Goal: Task Accomplishment & Management: Manage account settings

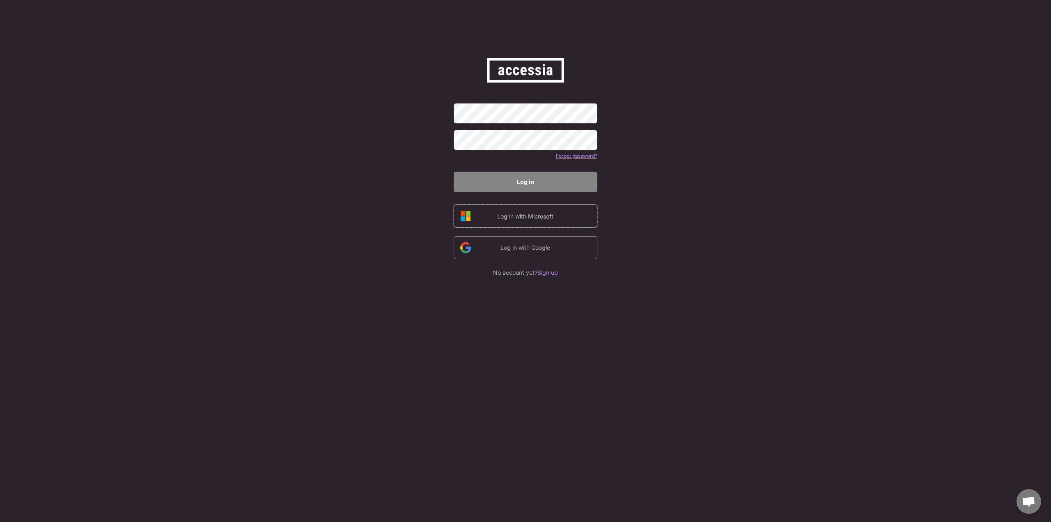
click at [534, 221] on div "Log in with Microsoft" at bounding box center [524, 217] width 69 height 10
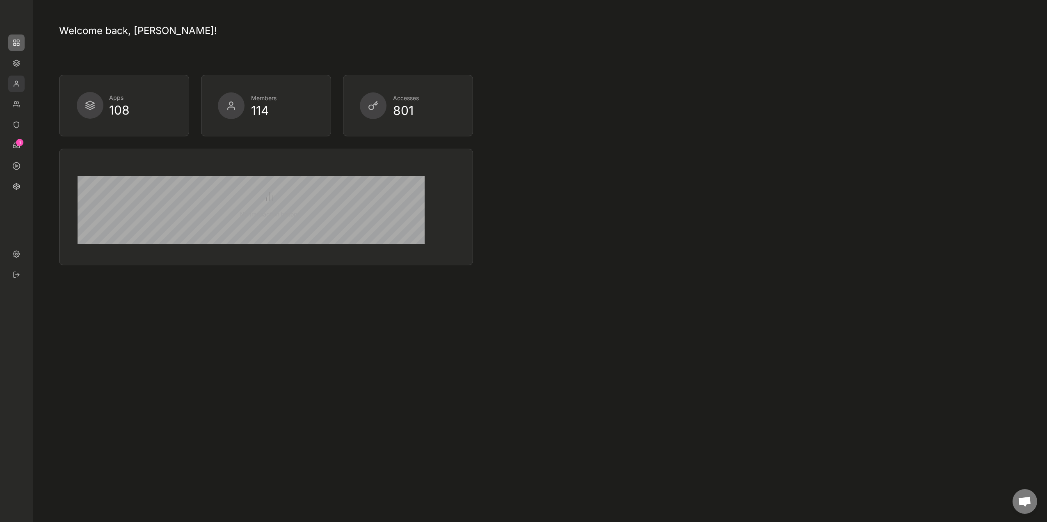
click at [14, 83] on img at bounding box center [16, 84] width 16 height 16
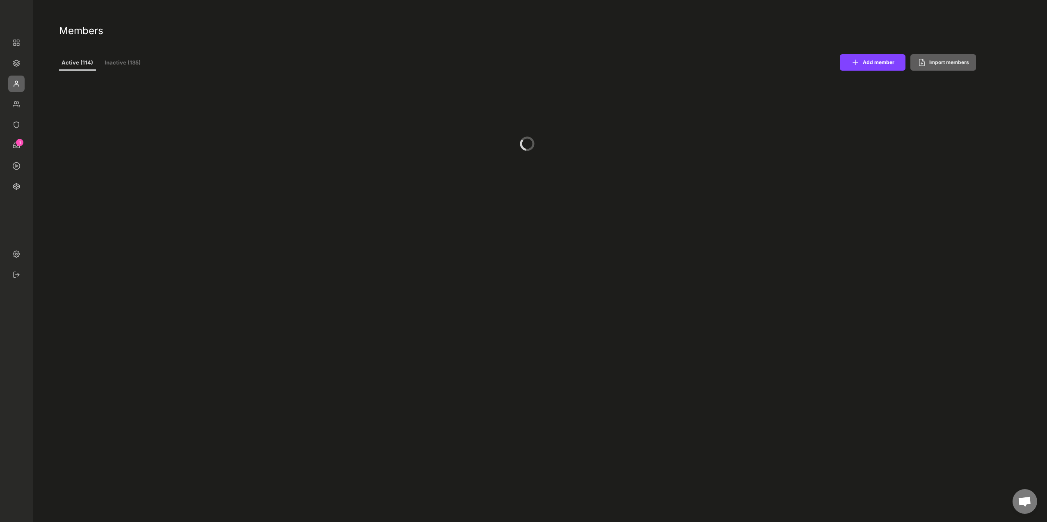
select select ""PLACEHOLDER_1427118222253""
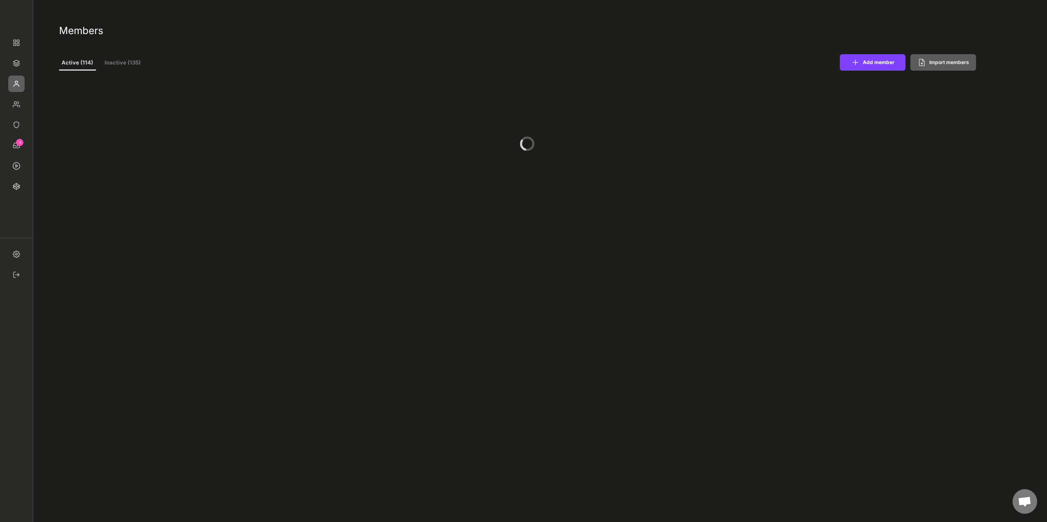
select select ""PLACEHOLDER_1427118222253""
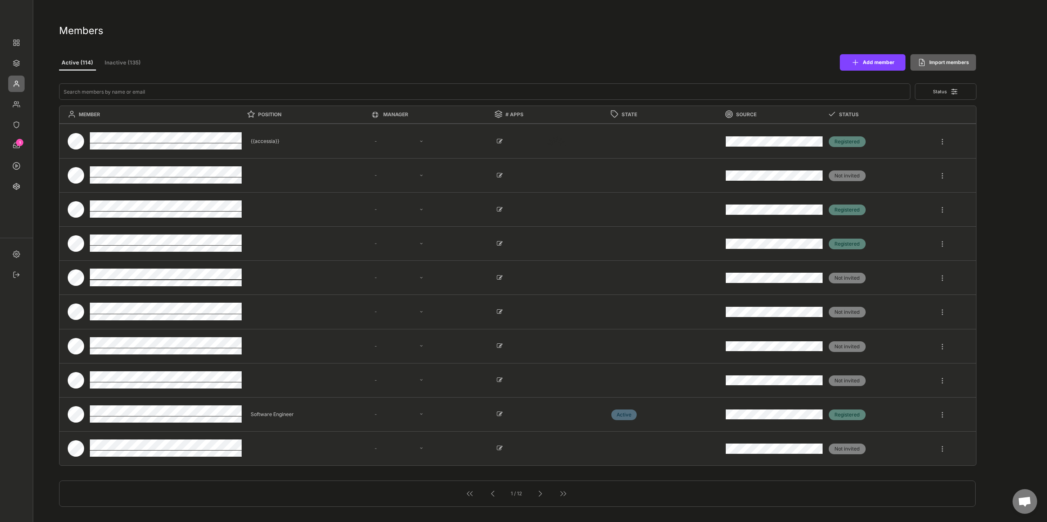
select select ""1348695171700984260__LOOKUP__1677493944989x739134587848360000""
select select ""1348695171700984260__LOOKUP__1665490971195x909736972885056000""
select select ""1348695171700984260__LOOKUP__1665490877502x720811215255738900""
select select ""1348695171700984260__LOOKUP__1665490968243x777252206885620500""
select select ""1348695171700984260__LOOKUP__1665490971195x909736972885056000""
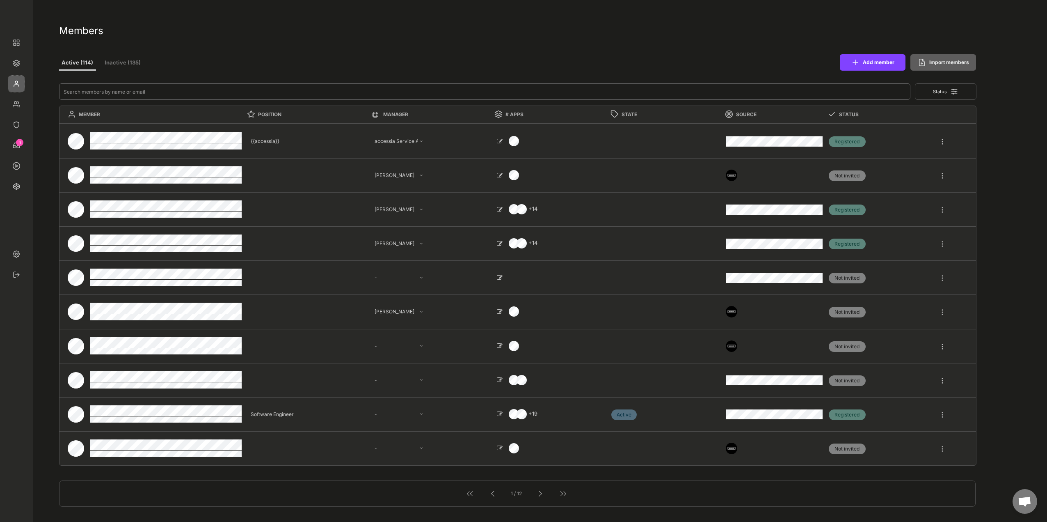
click at [106, 95] on input "input" at bounding box center [485, 91] width 852 height 16
click at [106, 94] on input "input" at bounding box center [485, 91] width 852 height 16
type input "a"
select select ""1348695171700984260__LOOKUP__1665490971195x909736972885056000""
type textarea "Software Engineer"
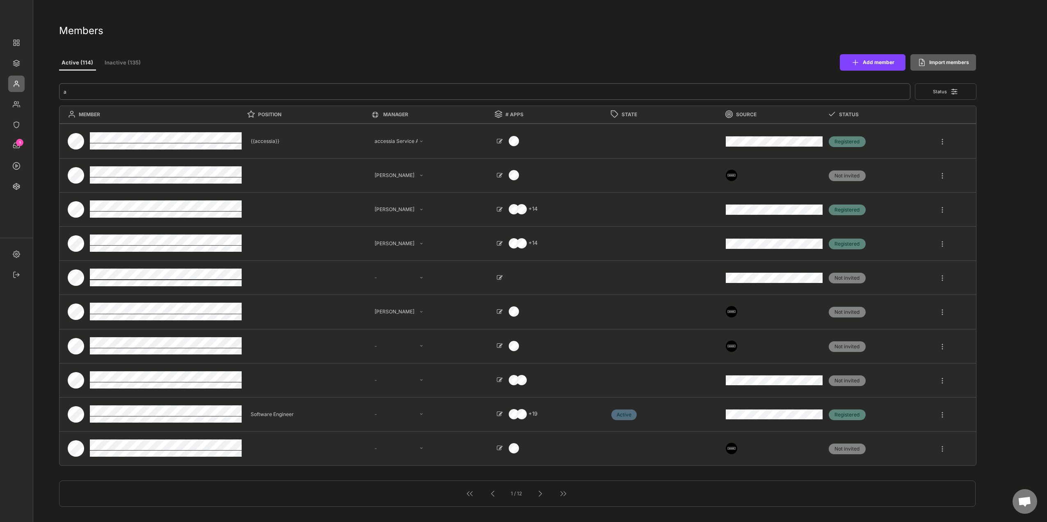
select select ""PLACEHOLDER_1427118222253""
select select ""1348695171700984260__LOOKUP__1665490971195x909736972885056000""
select select ""PLACEHOLDER_1427118222253""
select select ""1348695171700984260__LOOKUP__1665490968243x777252206885620500""
select select ""1348695171700984260__LOOKUP__1665490670911x779929032210714000""
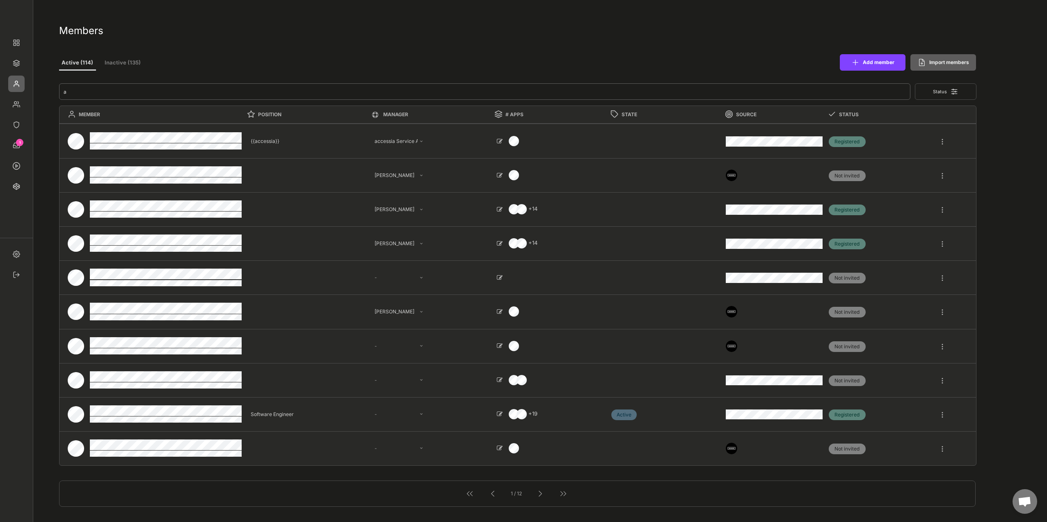
select select ""1348695171700984260__LOOKUP__1665490877502x720811215255738900""
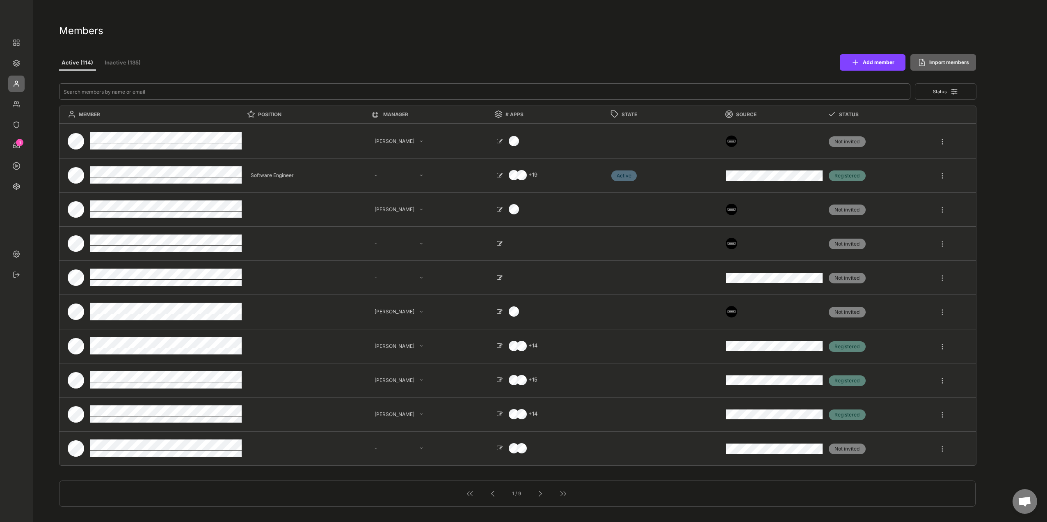
select select ""PLACEHOLDER_1427118222253""
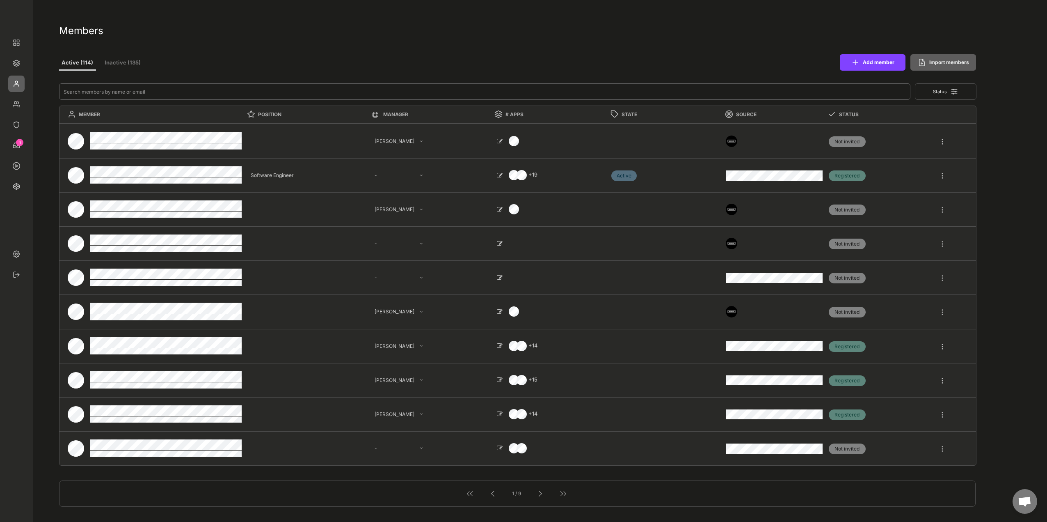
select select ""PLACEHOLDER_1427118222253""
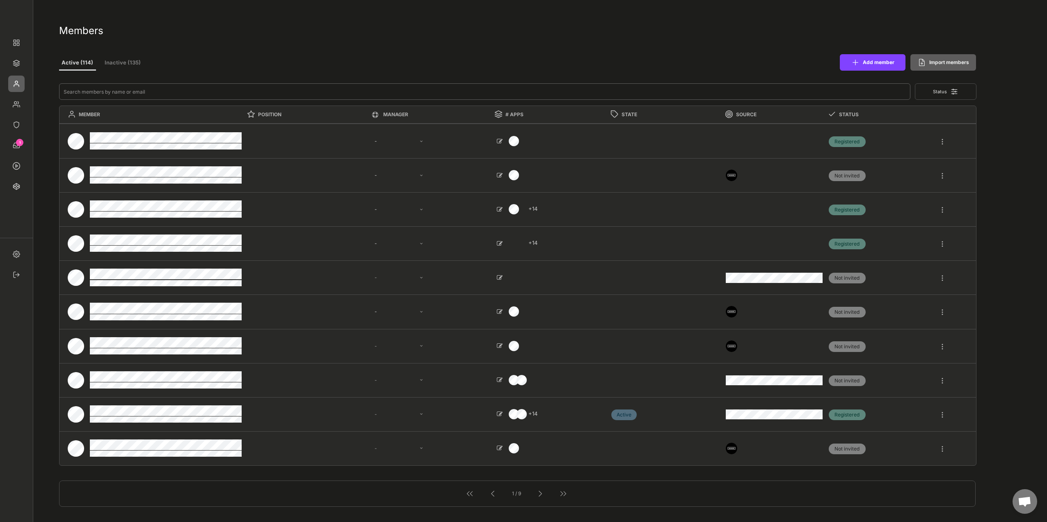
type textarea "{{accessia}}"
select select ""1348695171700984260__LOOKUP__1677493944989x739134587848360000""
select select ""1348695171700984260__LOOKUP__1665490971195x909736972885056000""
select select ""1348695171700984260__LOOKUP__1665490877502x720811215255738900""
select select ""1348695171700984260__LOOKUP__1665490968243x777252206885620500""
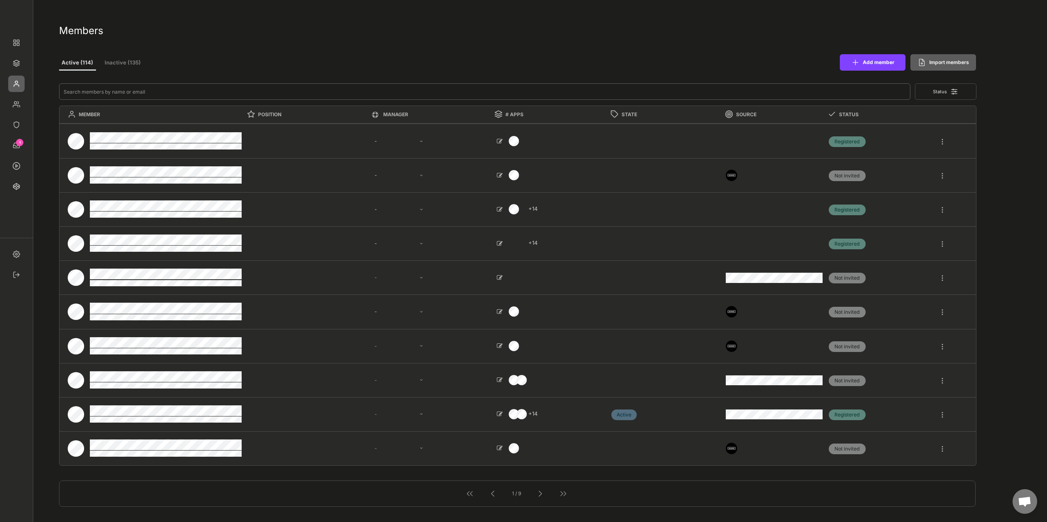
select select ""1348695171700984260__LOOKUP__1665490971195x909736972885056000""
select select ""PLACEHOLDER_1427118222253""
type textarea "Software Engineer"
select select ""PLACEHOLDER_1427118222253""
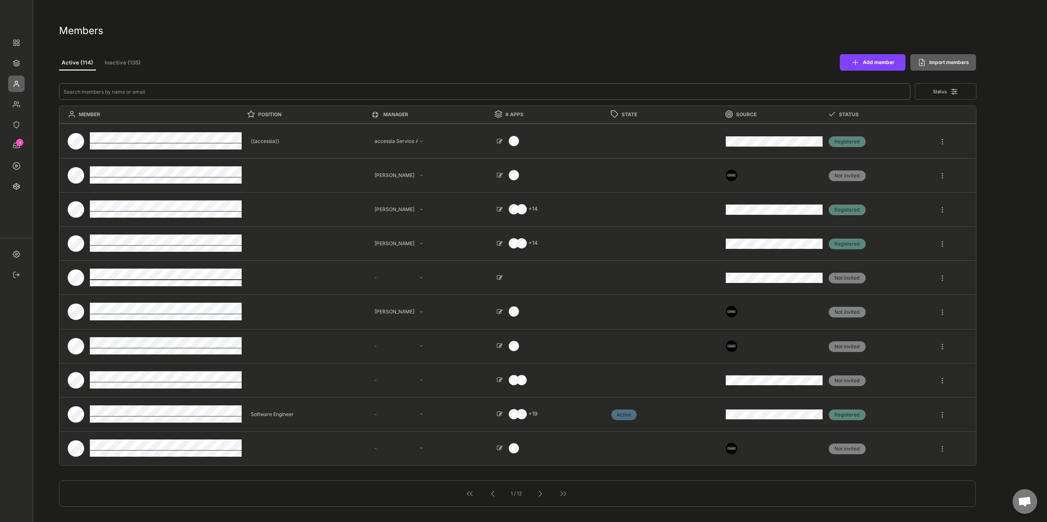
click at [175, 92] on input "input" at bounding box center [485, 91] width 852 height 16
paste input "lannersp@tcd.ie)"
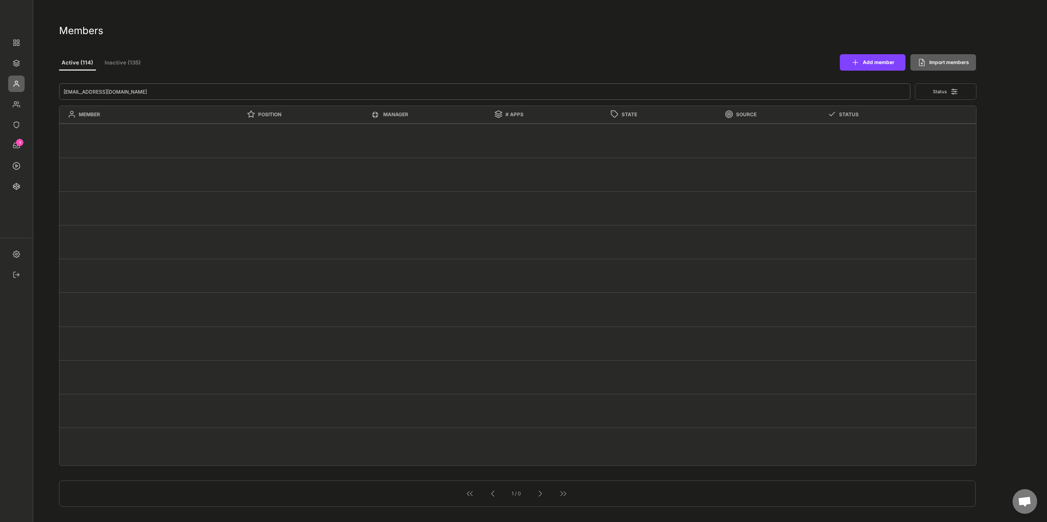
drag, startPoint x: 176, startPoint y: 90, endPoint x: 30, endPoint y: 92, distance: 146.1
click at [30, 92] on body "Members Active (114) Inactive (135) Add member Import members Status MEMBER POS…" at bounding box center [523, 261] width 1047 height 522
type input "lannersp@tcd.ie"
click at [877, 63] on button "Add member" at bounding box center [873, 62] width 66 height 16
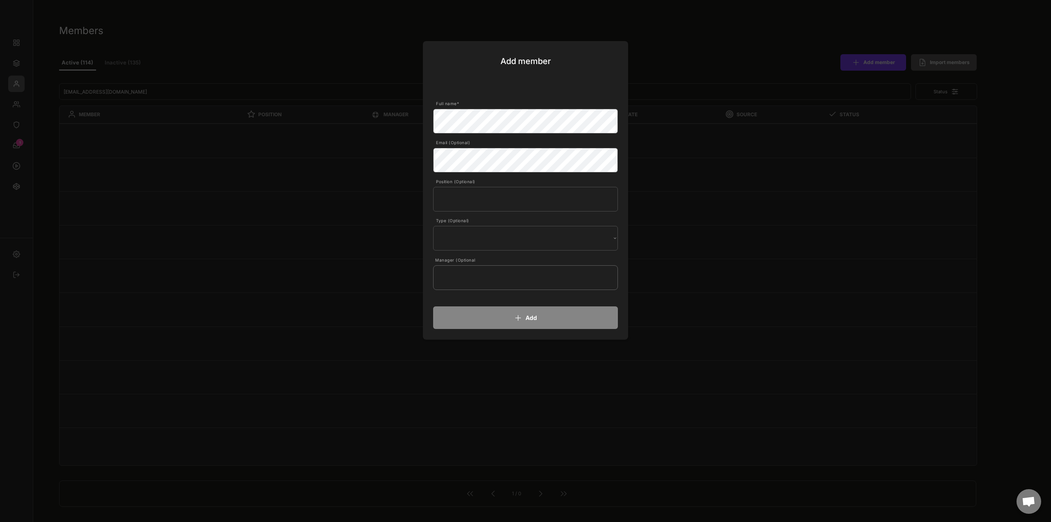
click at [494, 277] on input "text" at bounding box center [525, 277] width 185 height 25
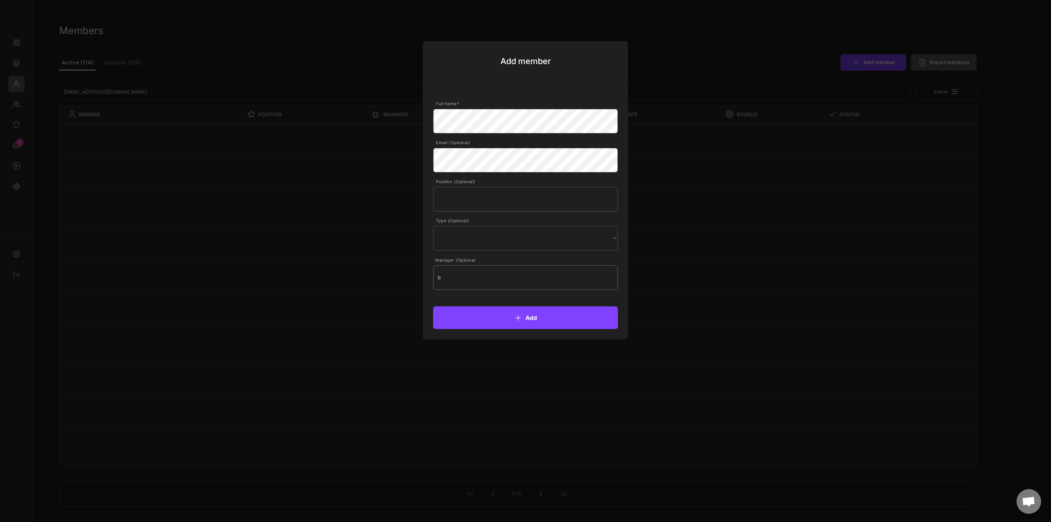
type input "fra"
type input "frank Stingl"
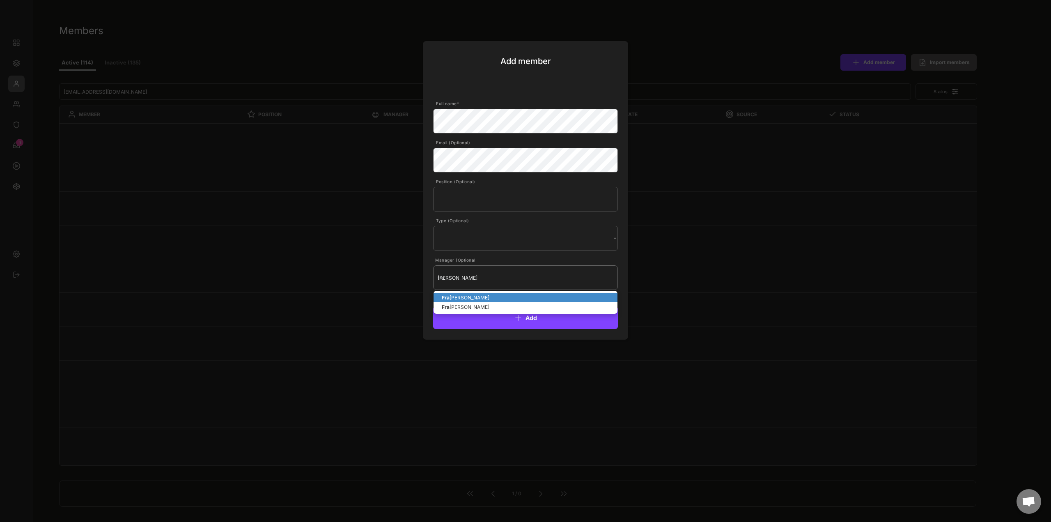
click at [502, 297] on p "Fra nk Stingl" at bounding box center [525, 297] width 184 height 9
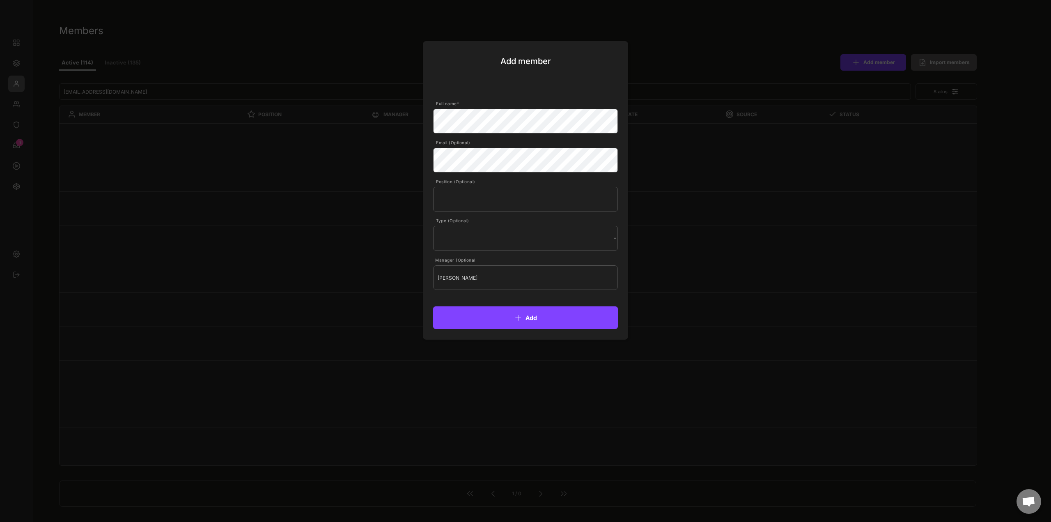
type input "Frank Stingl"
click at [385, 127] on body "Members Active (114) Inactive (135) Add member Import members Status MEMBER POS…" at bounding box center [525, 261] width 1051 height 522
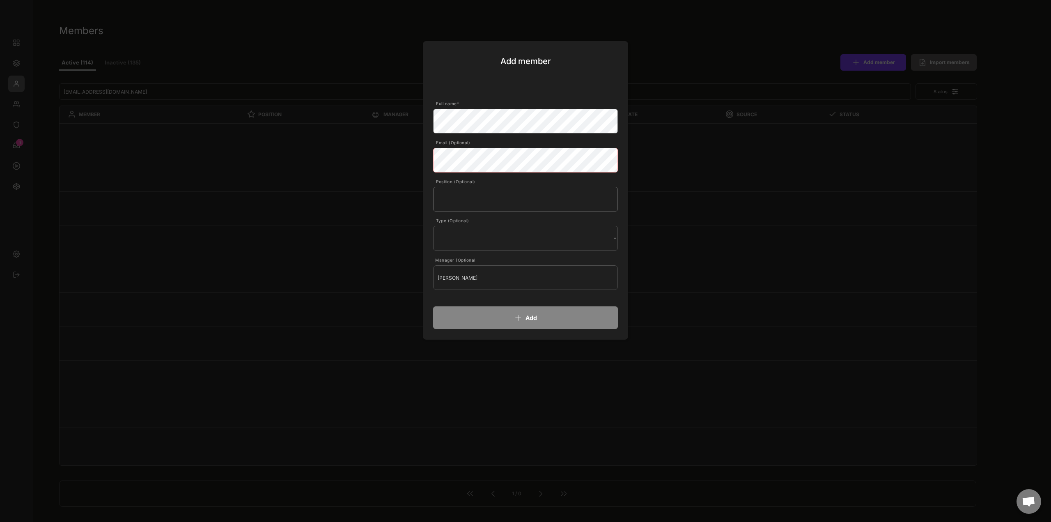
click at [478, 198] on input "input" at bounding box center [525, 199] width 185 height 25
type input "externe Autorin"
click at [541, 316] on button "Add" at bounding box center [525, 317] width 185 height 23
click at [370, 155] on body "Members Active (114) Inactive (135) Add member Import members Status MEMBER POS…" at bounding box center [525, 261] width 1051 height 522
click at [340, 159] on body "Members Active (114) Inactive (135) Add member Import members Status MEMBER POS…" at bounding box center [525, 261] width 1051 height 522
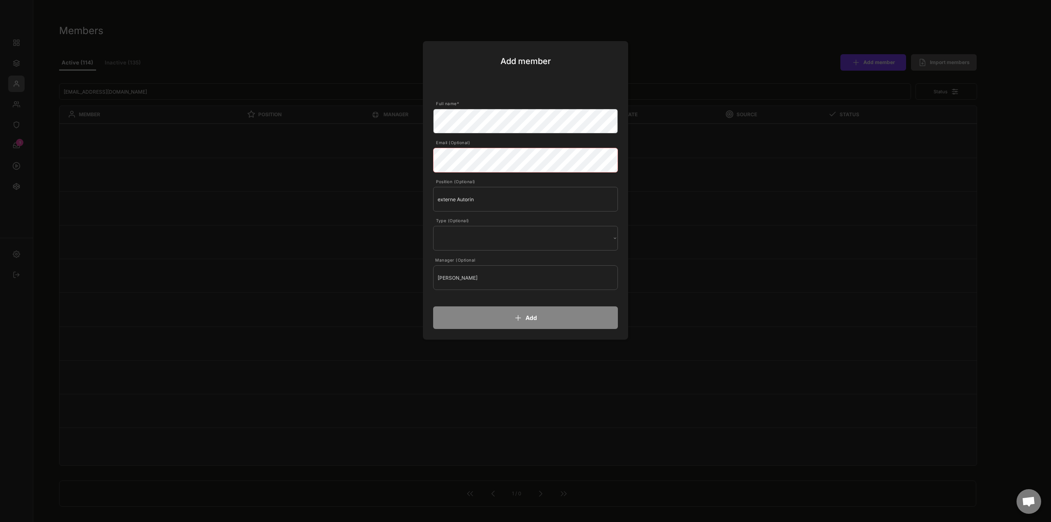
click at [518, 318] on icon at bounding box center [518, 318] width 8 height 8
click at [523, 316] on button "Add" at bounding box center [525, 317] width 185 height 23
click at [514, 203] on input "input" at bounding box center [525, 199] width 185 height 25
click at [571, 234] on select "Internal External" at bounding box center [525, 238] width 185 height 25
click at [433, 226] on select "Internal External" at bounding box center [525, 238] width 185 height 25
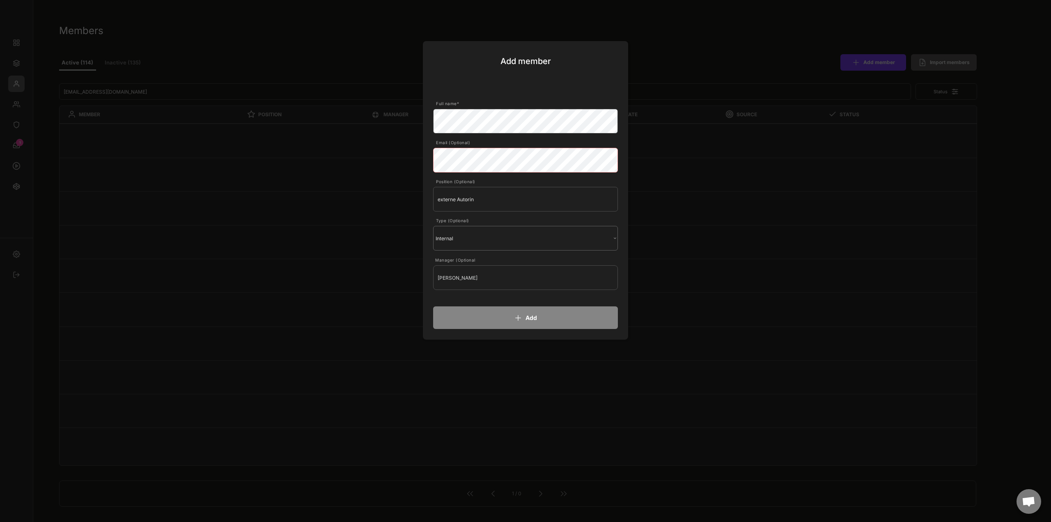
click at [542, 246] on select "Internal External" at bounding box center [525, 238] width 185 height 25
select select ""External""
click at [433, 226] on select "Internal External" at bounding box center [525, 238] width 185 height 25
click at [535, 318] on button "Add" at bounding box center [525, 317] width 185 height 23
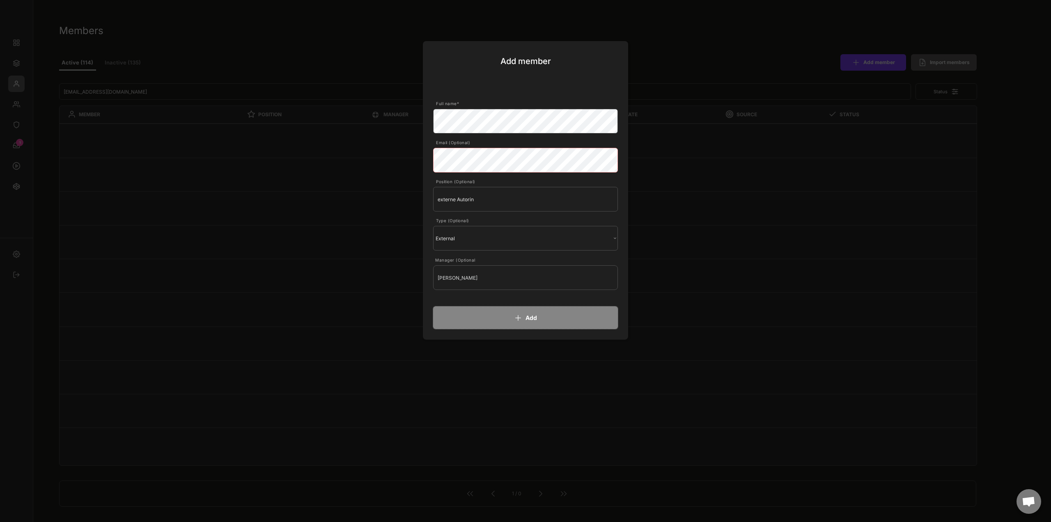
click at [535, 318] on button "Add" at bounding box center [525, 317] width 185 height 23
click at [400, 157] on body "Members Active (114) Inactive (135) Add member Import members Status MEMBER POS…" at bounding box center [525, 261] width 1051 height 522
click at [682, 42] on div at bounding box center [525, 261] width 1051 height 522
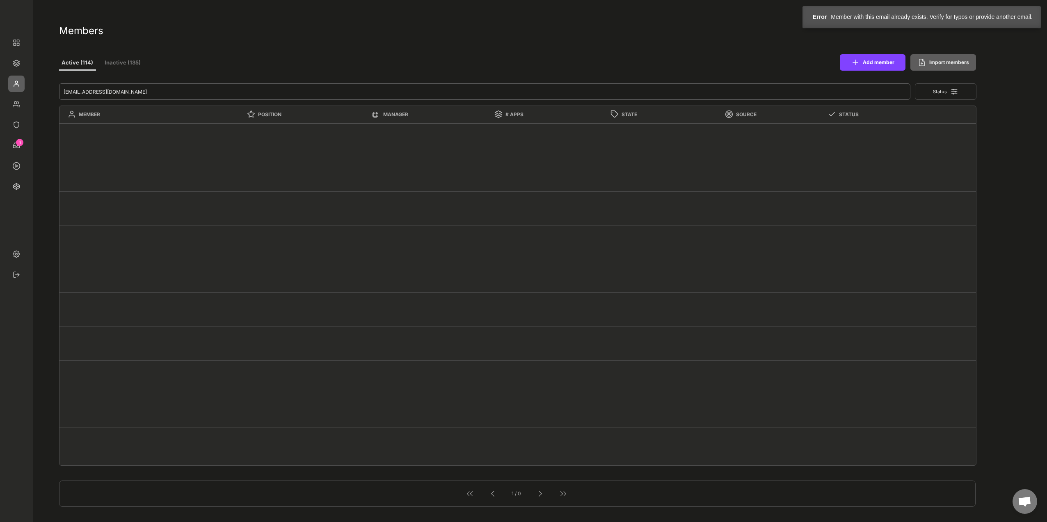
drag, startPoint x: 129, startPoint y: 91, endPoint x: -2, endPoint y: 90, distance: 130.5
click at [0, 90] on html "Members Active (114) Inactive (135) Add member Import members Status MEMBER POS…" at bounding box center [523, 261] width 1047 height 522
click at [139, 70] on div "Active (114) Inactive (135) Add member Import members" at bounding box center [518, 62] width 918 height 26
click at [128, 64] on button "Inactive (135)" at bounding box center [122, 63] width 41 height 15
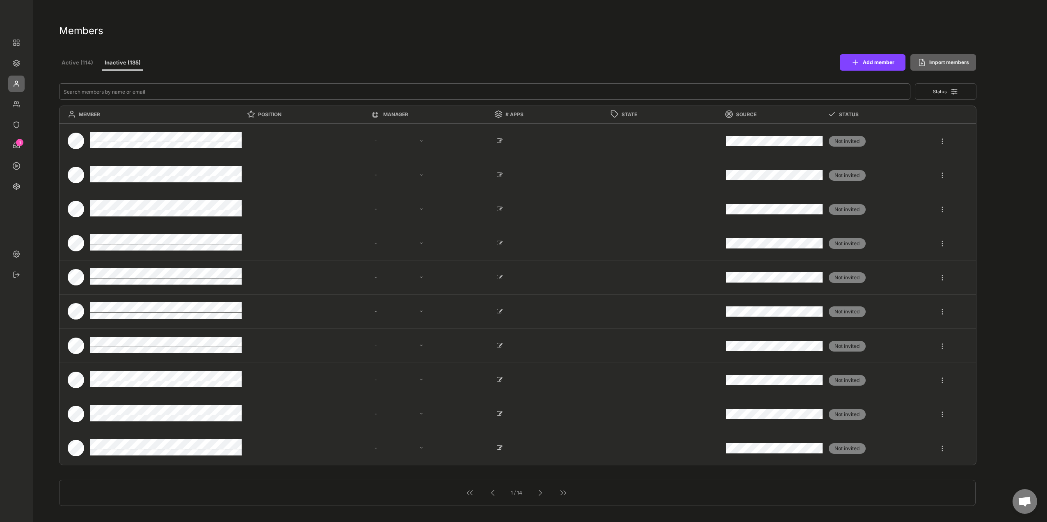
click at [149, 90] on input "input" at bounding box center [485, 91] width 852 height 16
paste input "lannersp@tcd.ie"
type input "lannersp@tcd.ie"
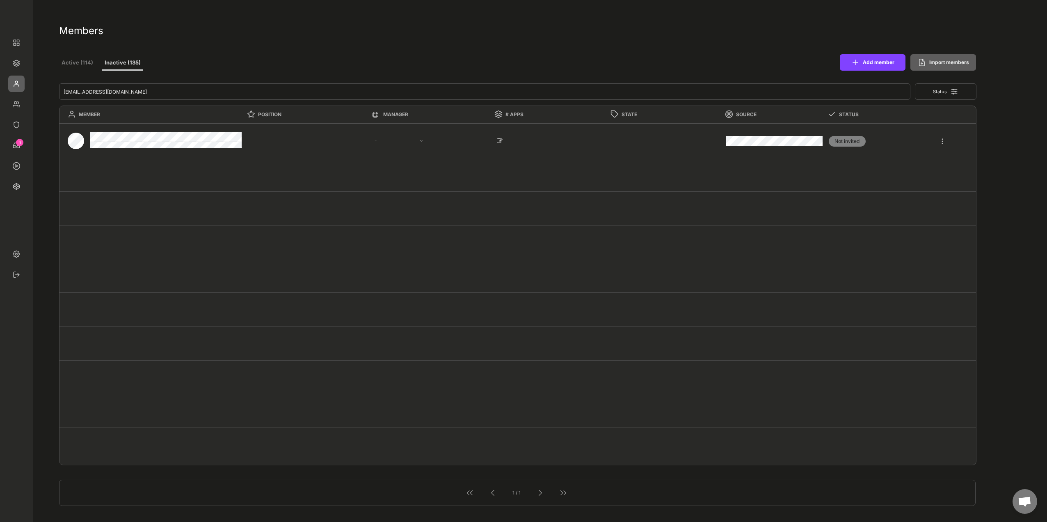
click at [945, 144] on div at bounding box center [942, 137] width 7 height 15
click at [900, 236] on div "Edit" at bounding box center [908, 234] width 55 height 7
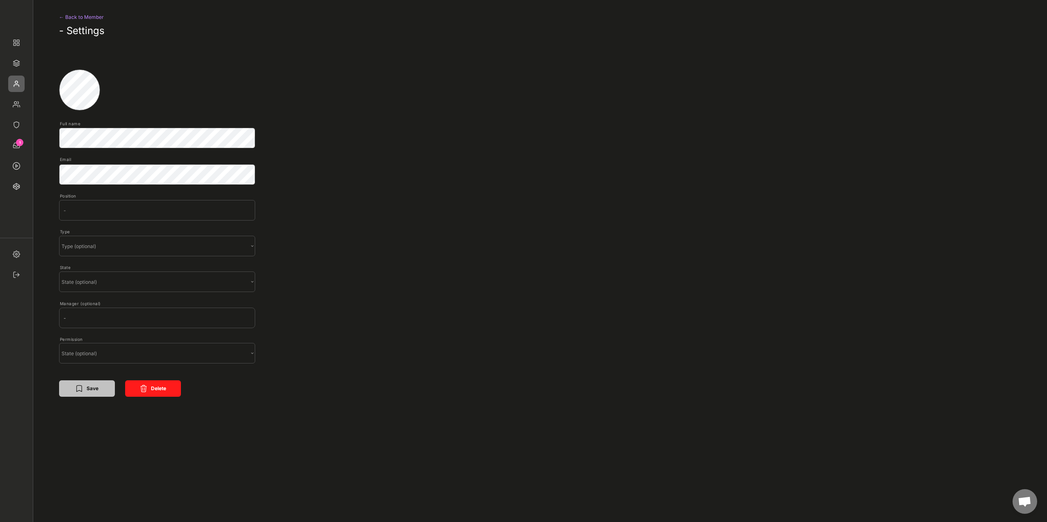
click at [72, 18] on div "← Back to Member" at bounding box center [92, 17] width 67 height 10
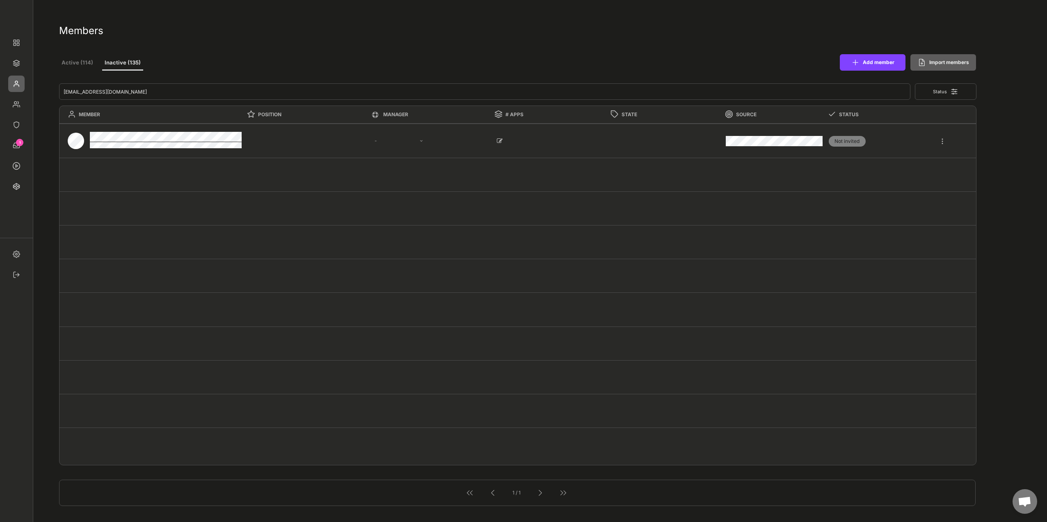
click at [940, 142] on div at bounding box center [942, 137] width 7 height 15
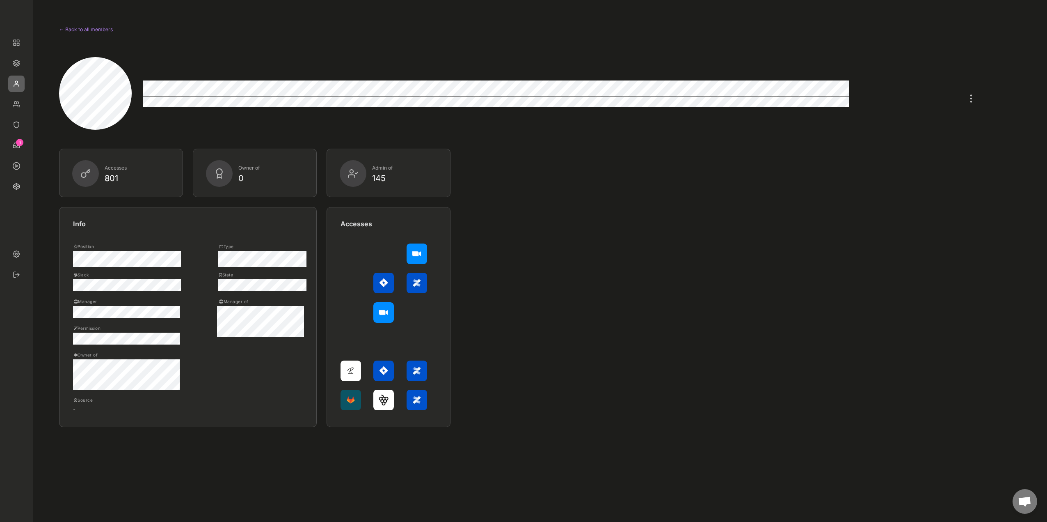
click at [71, 26] on div "← Back to all members" at bounding box center [107, 30] width 96 height 10
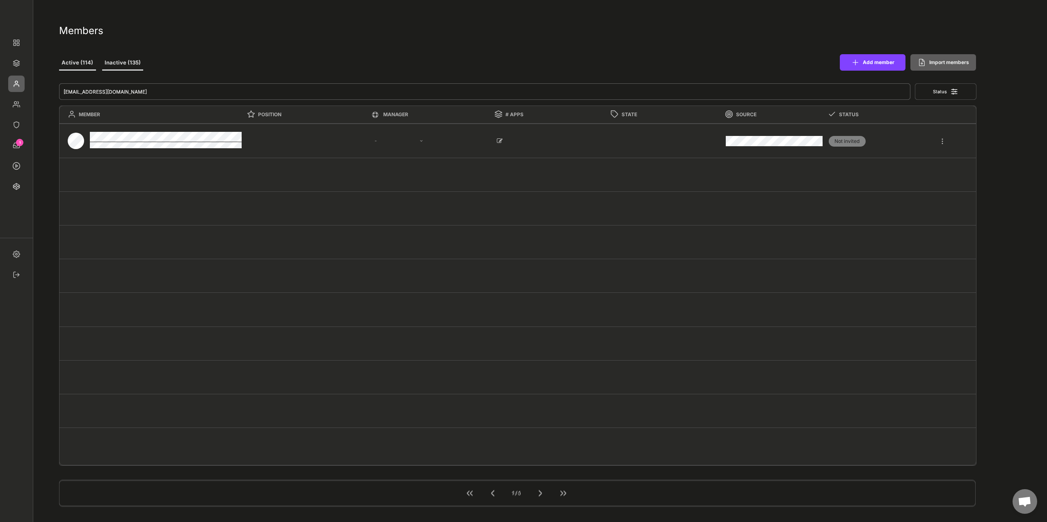
click at [101, 91] on input "input" at bounding box center [485, 91] width 852 height 16
drag, startPoint x: 128, startPoint y: 92, endPoint x: 18, endPoint y: 91, distance: 109.2
click at [18, 91] on body "← Back to all members Accesses 801 Owner of 0 Admin of 145 Info Position Type S…" at bounding box center [523, 261] width 1047 height 522
click at [18, 61] on img at bounding box center [16, 63] width 16 height 16
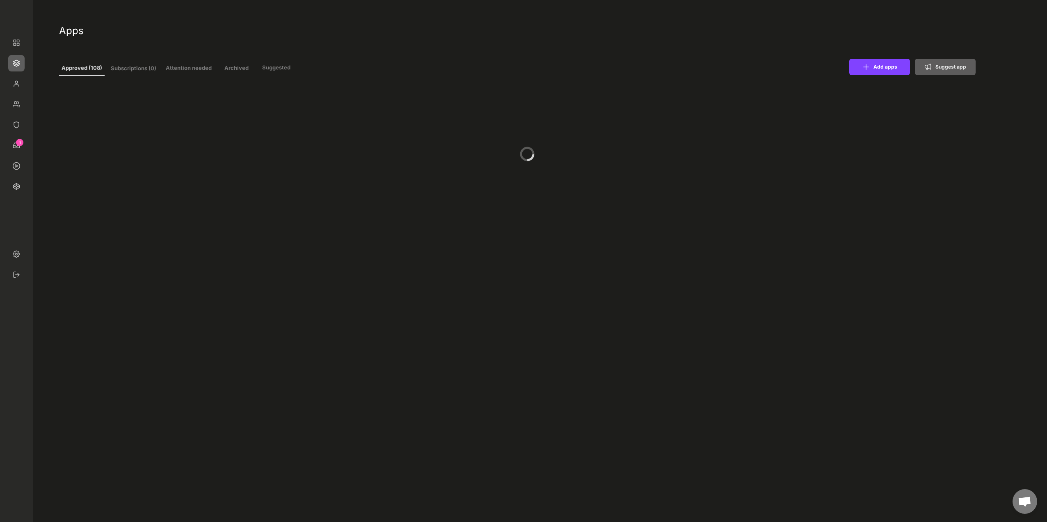
select select ""In review""
select select ""Managed""
select select ""In review""
select select ""Managed""
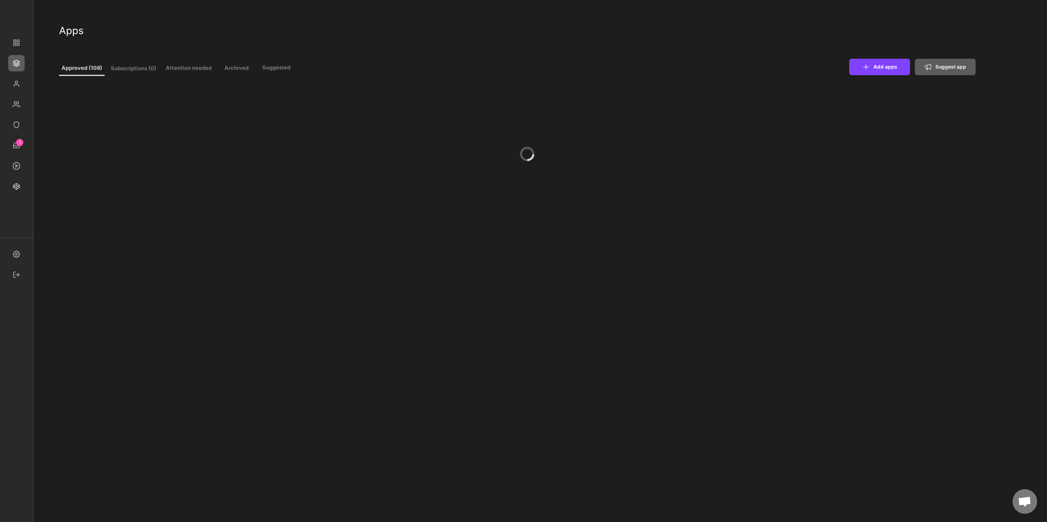
select select ""Managed""
select select ""In review""
select select ""Managed""
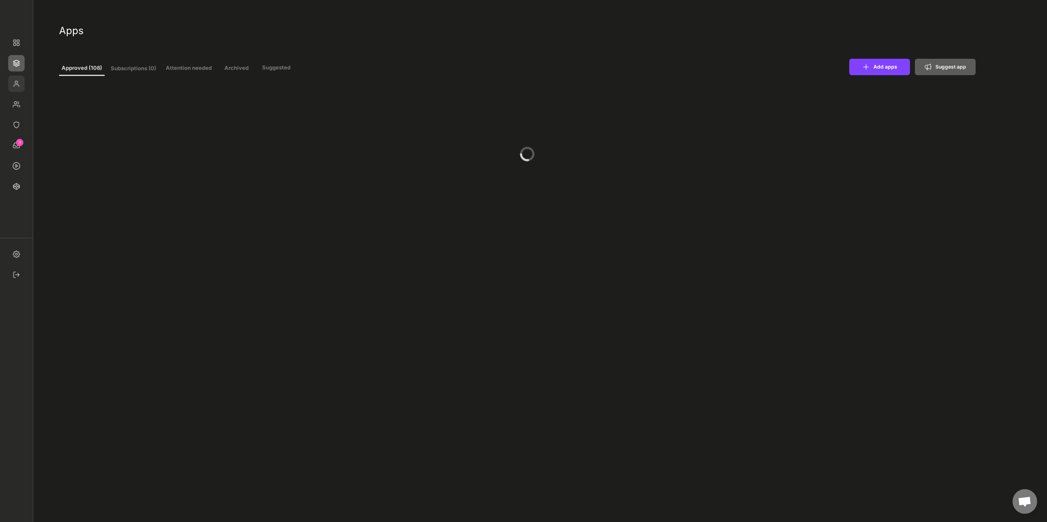
type input "11"
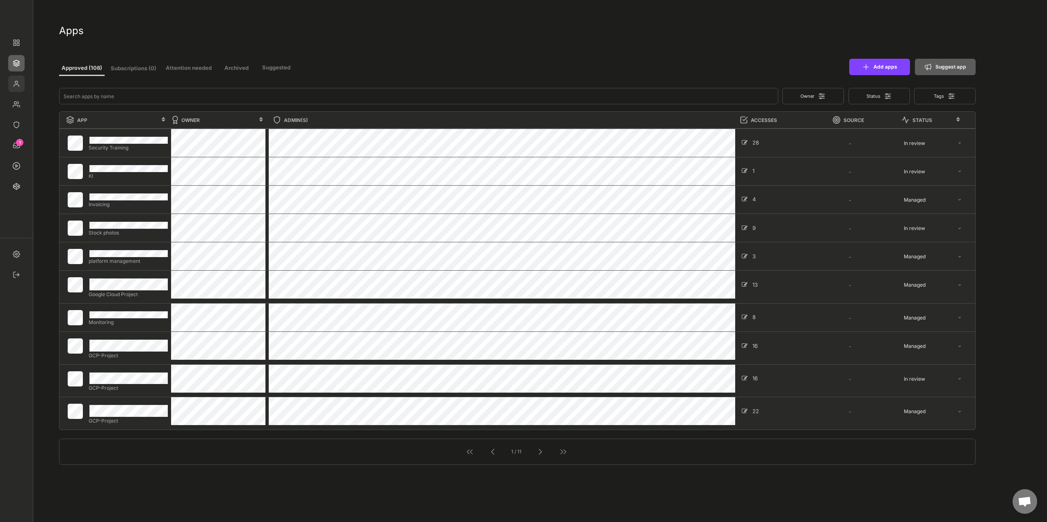
click at [18, 82] on img at bounding box center [16, 84] width 16 height 16
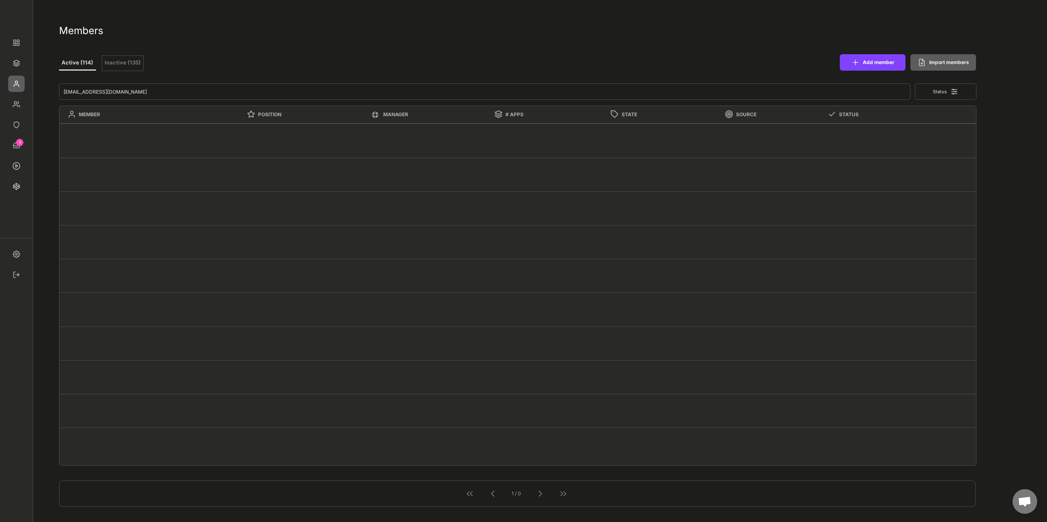
click at [130, 64] on button "Inactive (135)" at bounding box center [122, 63] width 41 height 15
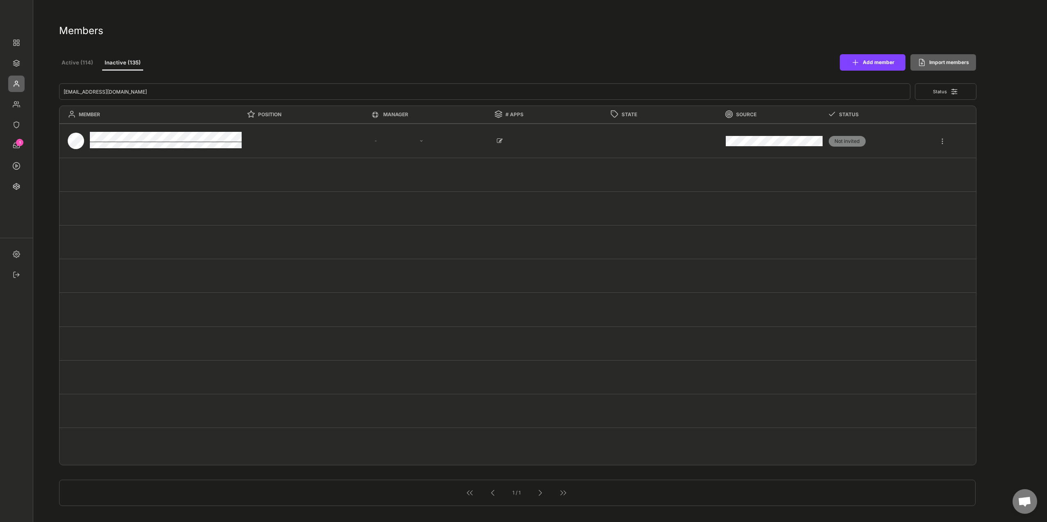
click at [119, 93] on input "input" at bounding box center [485, 91] width 852 height 16
drag, startPoint x: 130, startPoint y: 91, endPoint x: 17, endPoint y: 91, distance: 112.4
click at [17, 91] on body "← Back to all members Accesses 801 Owner of 0 Admin of 145 Info Position Type S…" at bounding box center [523, 261] width 1047 height 522
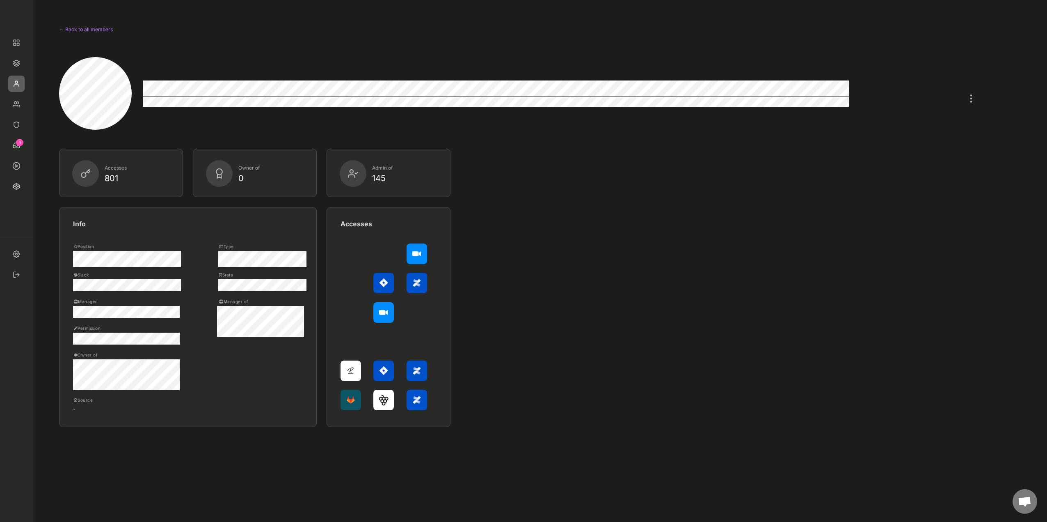
click at [98, 29] on div "← Back to all members" at bounding box center [107, 30] width 96 height 10
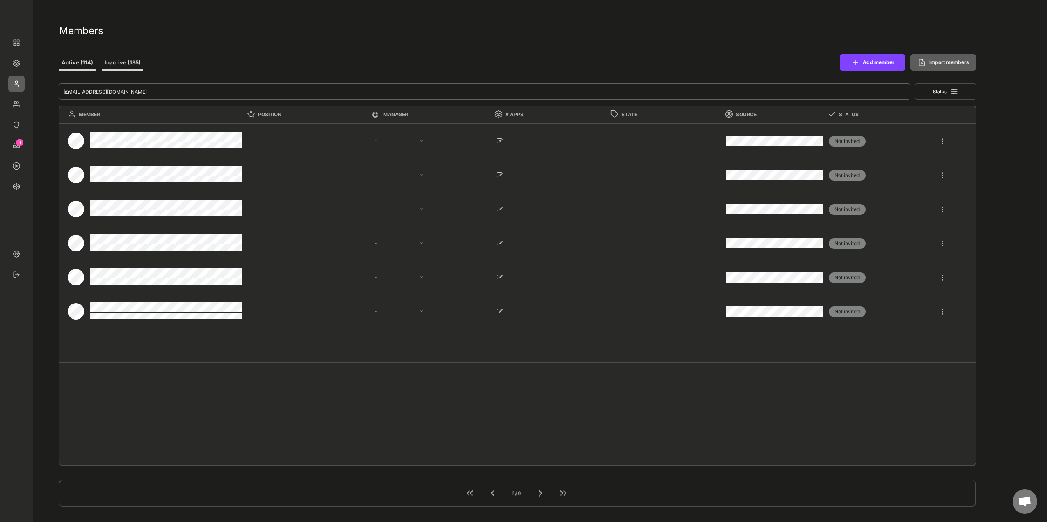
drag, startPoint x: 126, startPoint y: 90, endPoint x: 32, endPoint y: 91, distance: 94.0
click at [32, 91] on body "← Back to all members Accesses 801 Owner of 0 Admin of 145 Info Position Type S…" at bounding box center [523, 261] width 1047 height 522
click at [143, 88] on input "input" at bounding box center [485, 91] width 852 height 16
click at [153, 89] on input "input" at bounding box center [485, 91] width 852 height 16
click at [171, 93] on input "input" at bounding box center [485, 91] width 852 height 16
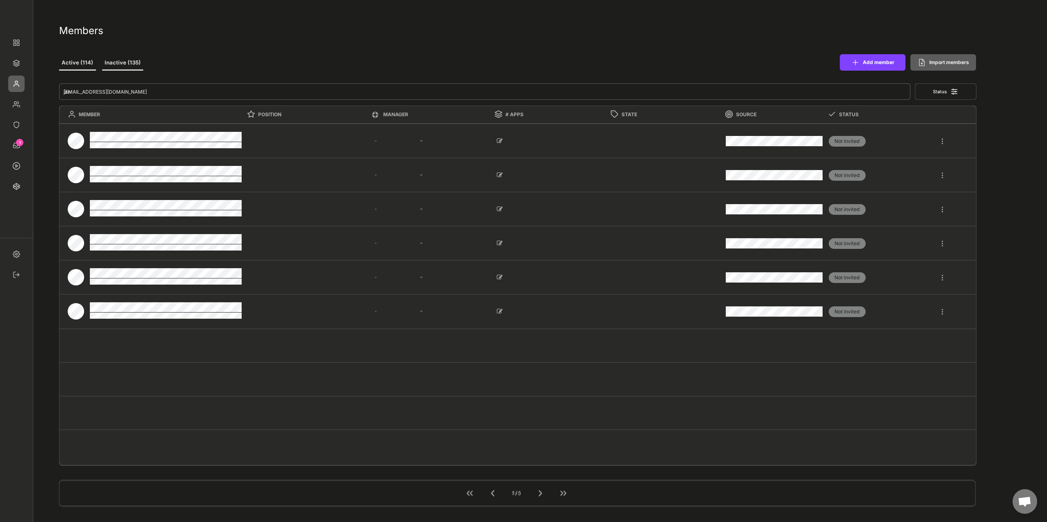
drag, startPoint x: 170, startPoint y: 95, endPoint x: 70, endPoint y: 94, distance: 99.7
click at [70, 94] on input "input" at bounding box center [485, 91] width 852 height 16
drag, startPoint x: 73, startPoint y: 90, endPoint x: 149, endPoint y: 87, distance: 76.0
click at [149, 87] on input "input" at bounding box center [485, 91] width 852 height 16
click at [126, 87] on input "input" at bounding box center [485, 91] width 852 height 16
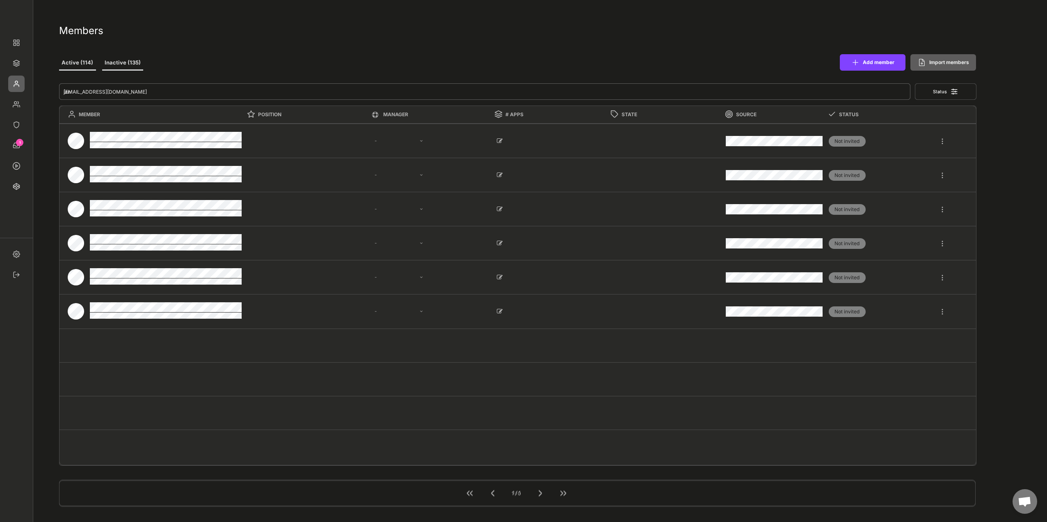
drag, startPoint x: 124, startPoint y: 91, endPoint x: 131, endPoint y: 99, distance: 11.0
click at [124, 91] on input "input" at bounding box center [485, 91] width 852 height 16
click at [85, 65] on button "Active (114)" at bounding box center [77, 63] width 37 height 15
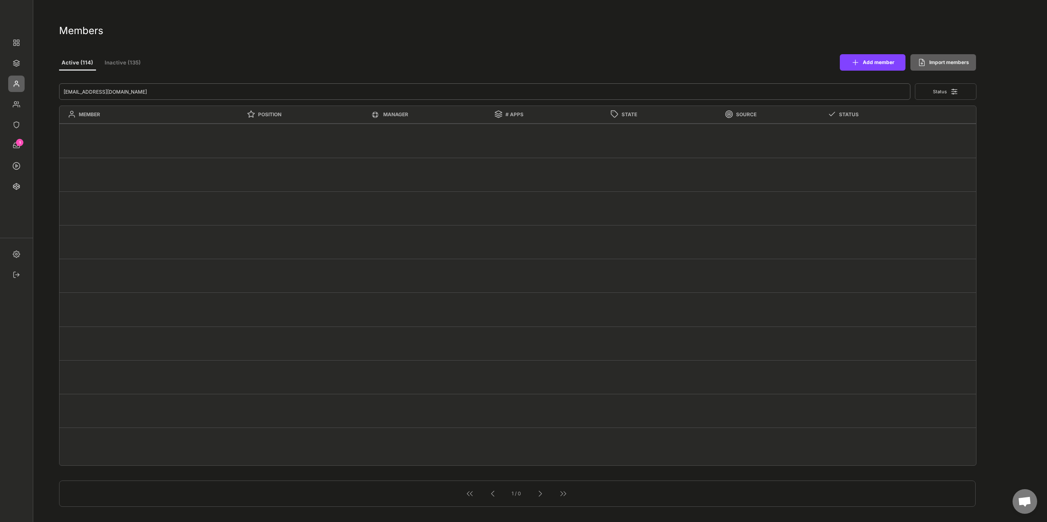
click at [99, 87] on input "input" at bounding box center [485, 91] width 852 height 16
click at [116, 93] on input "input" at bounding box center [485, 91] width 852 height 16
click at [126, 60] on button "Inactive (135)" at bounding box center [122, 63] width 41 height 15
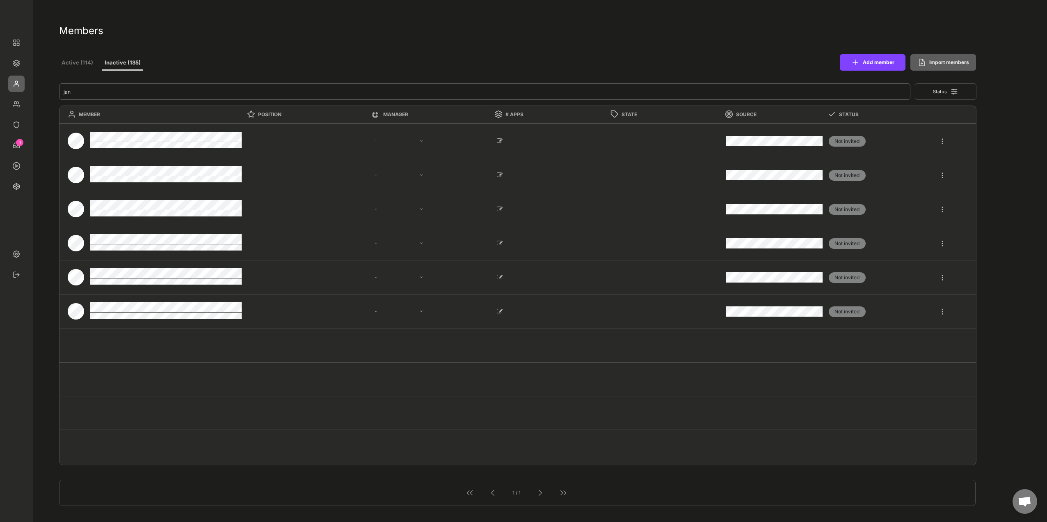
click at [100, 93] on input "input" at bounding box center [485, 91] width 852 height 16
drag, startPoint x: 118, startPoint y: 94, endPoint x: 37, endPoint y: 93, distance: 80.8
click at [37, 93] on div "← Back to all members Accesses 801 Owner of 0 Admin of 145 Info Position Type S…" at bounding box center [523, 476] width 1047 height 953
paste input "lannersp@tcd.ie"
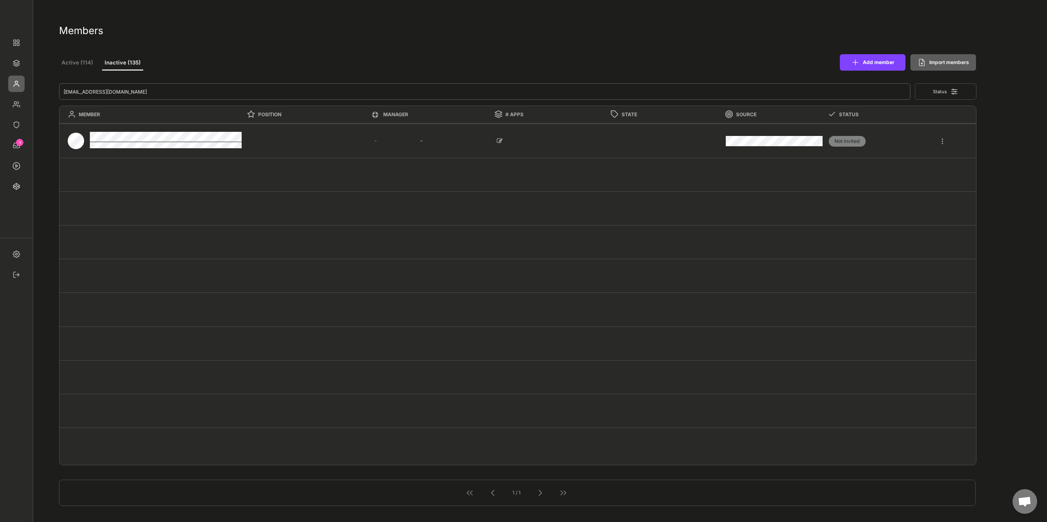
type input "lannersp@tcd.ie"
click at [942, 141] on div at bounding box center [942, 137] width 7 height 15
click at [902, 233] on div "Edit" at bounding box center [908, 234] width 55 height 7
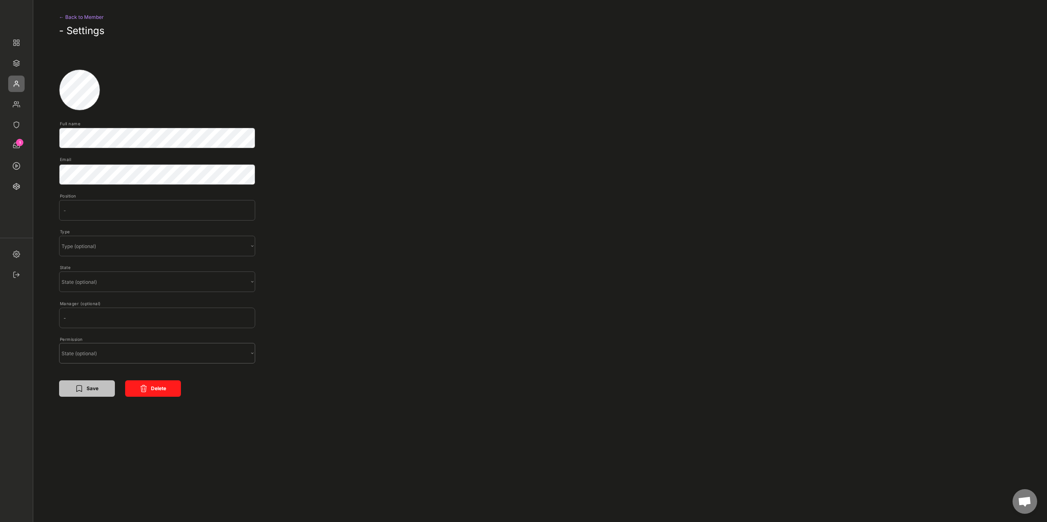
click at [216, 359] on select "State (optional) Standard Owner" at bounding box center [157, 353] width 196 height 21
select select ""Standard""
click at [59, 343] on select "State (optional) Standard Owner" at bounding box center [157, 353] width 196 height 21
click at [232, 278] on select "State (optional) Active Inactive" at bounding box center [157, 281] width 196 height 21
select select ""Active""
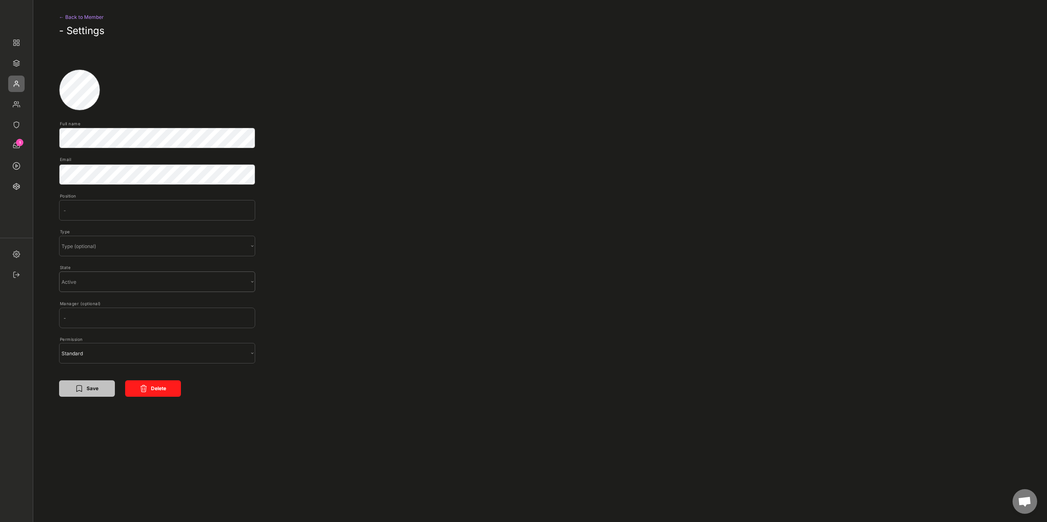
click at [59, 271] on select "State (optional) Active Inactive" at bounding box center [157, 281] width 196 height 21
click at [94, 391] on button "Save" at bounding box center [87, 388] width 56 height 16
click at [88, 387] on button "Save" at bounding box center [87, 388] width 56 height 16
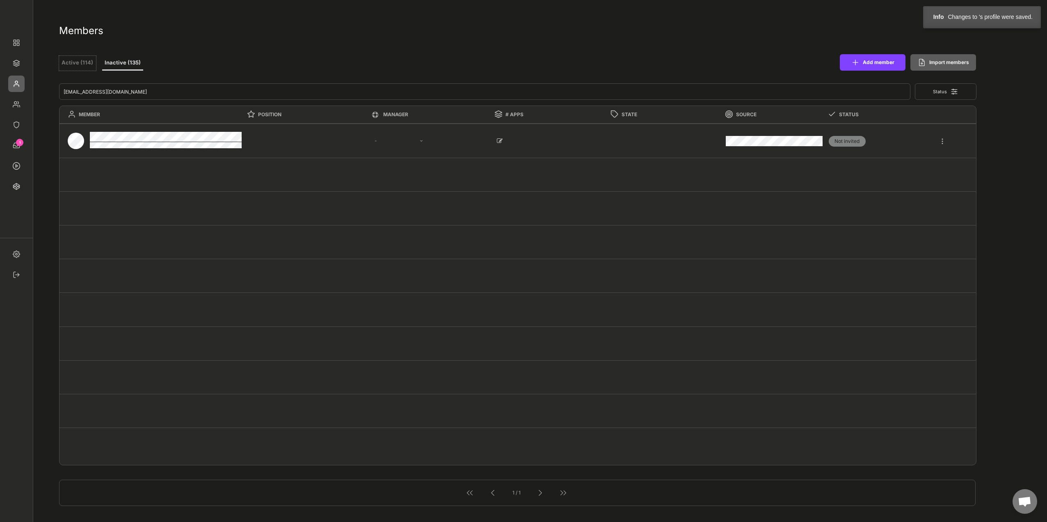
click at [79, 66] on button "Active (114)" at bounding box center [77, 63] width 37 height 15
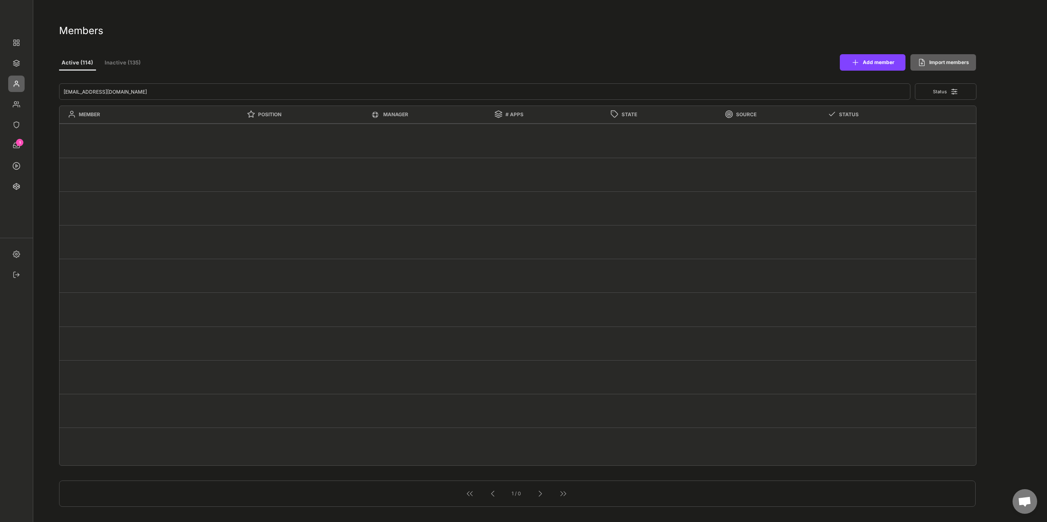
click at [101, 87] on input "input" at bounding box center [485, 91] width 852 height 16
click at [124, 90] on input "input" at bounding box center [485, 91] width 852 height 16
click at [156, 86] on input "input" at bounding box center [485, 91] width 852 height 16
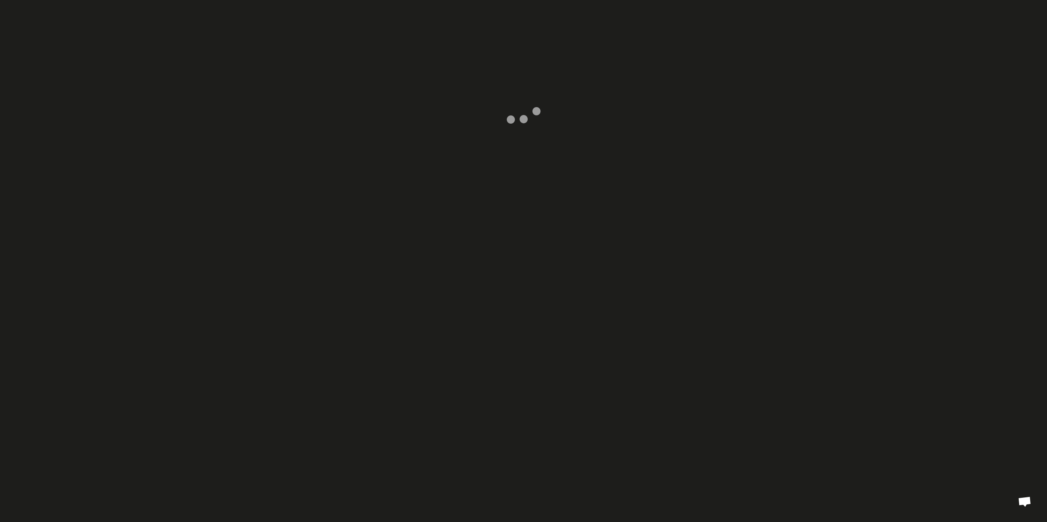
select select ""PLACEHOLDER_1427118222253""
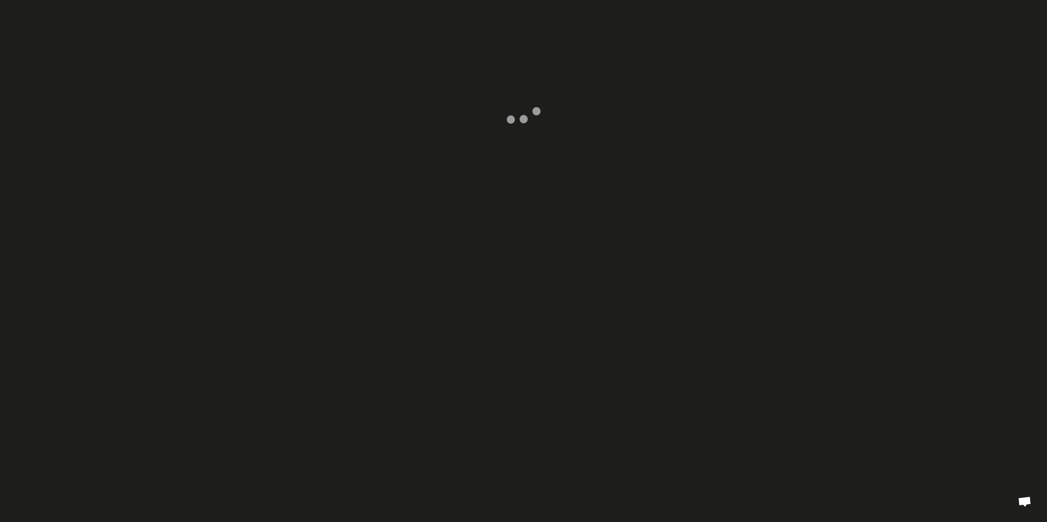
select select ""PLACEHOLDER_1427118222253""
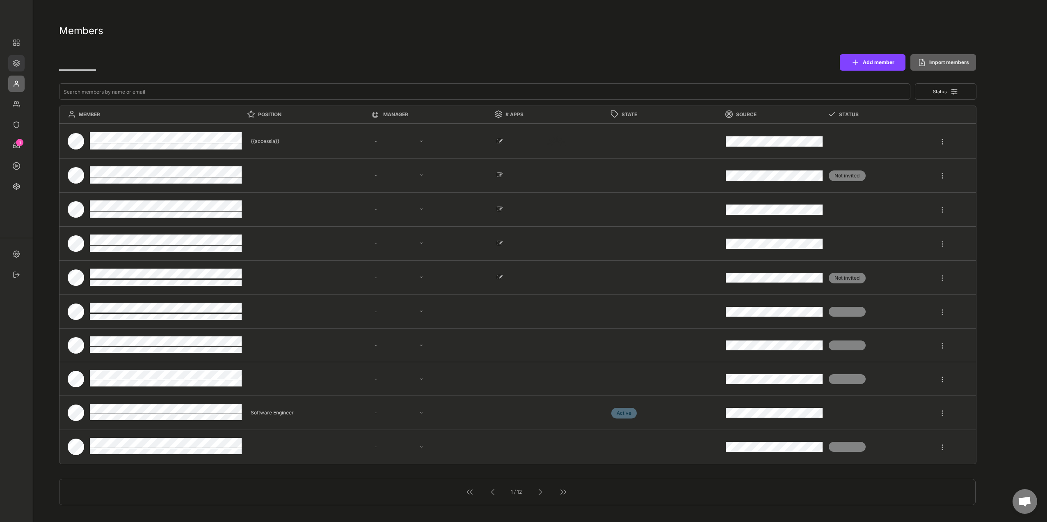
select select ""1348695171700984260__LOOKUP__1677493944989x739134587848360000""
select select ""1348695171700984260__LOOKUP__1665490971195x909736972885056000""
select select ""1348695171700984260__LOOKUP__1665490877502x720811215255738900""
select select ""1348695171700984260__LOOKUP__1665490968243x777252206885620500""
select select ""1348695171700984260__LOOKUP__1665490971195x909736972885056000""
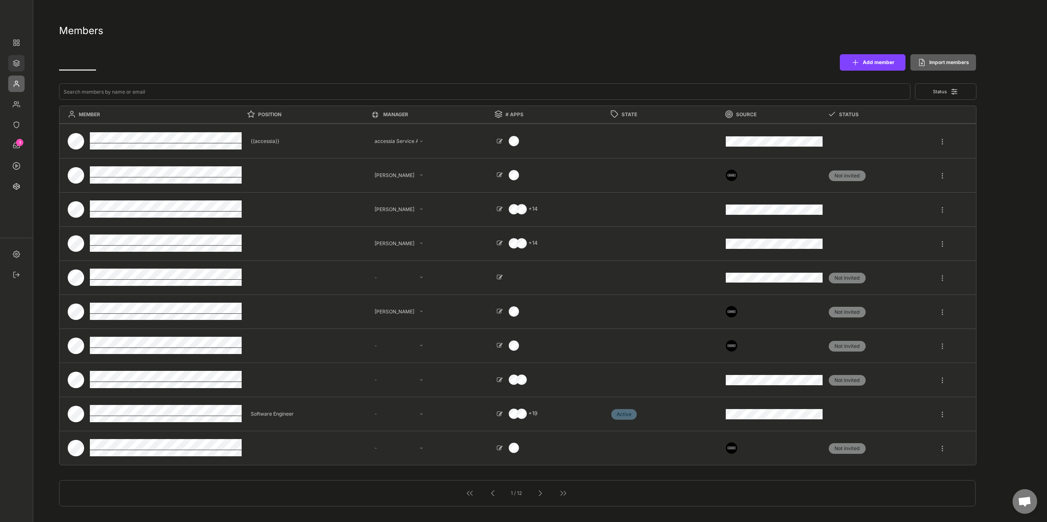
click at [16, 60] on img at bounding box center [16, 63] width 16 height 16
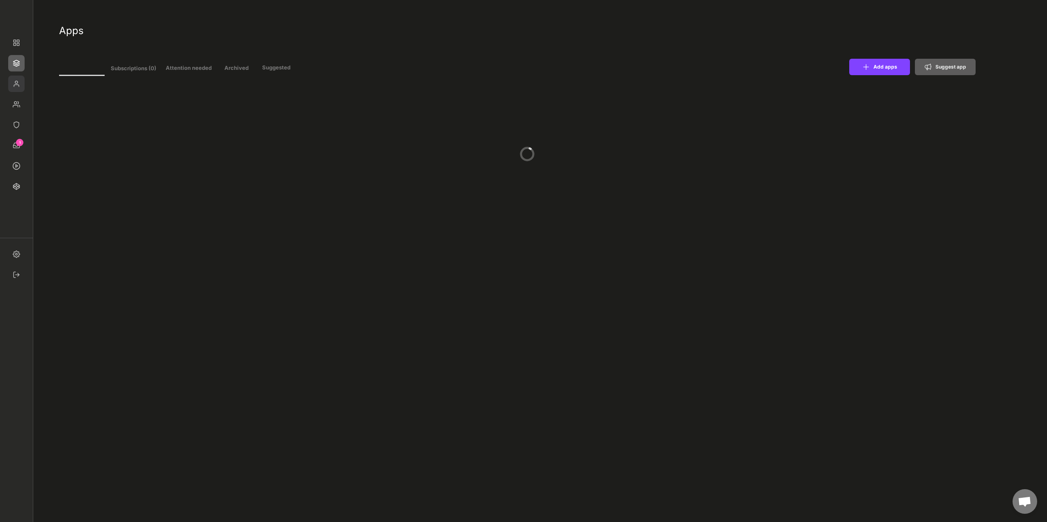
select select ""In review""
select select ""Managed""
select select ""In review""
select select ""Managed""
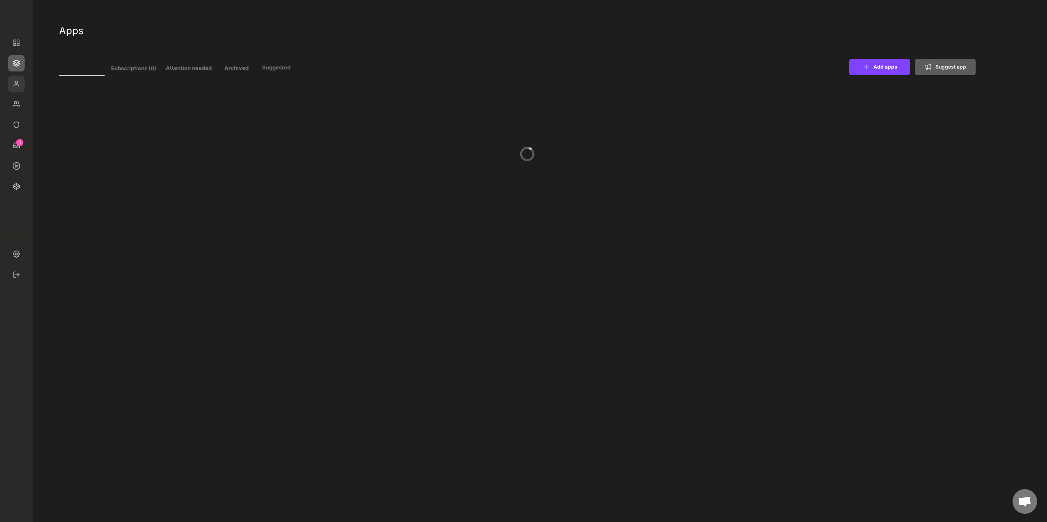
select select ""Managed""
select select ""In review""
select select ""Managed""
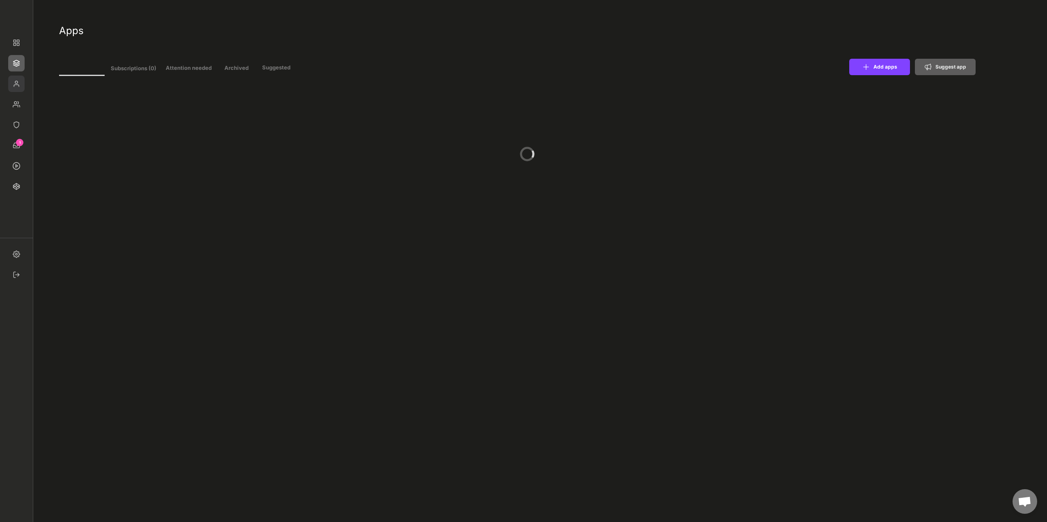
type input "11"
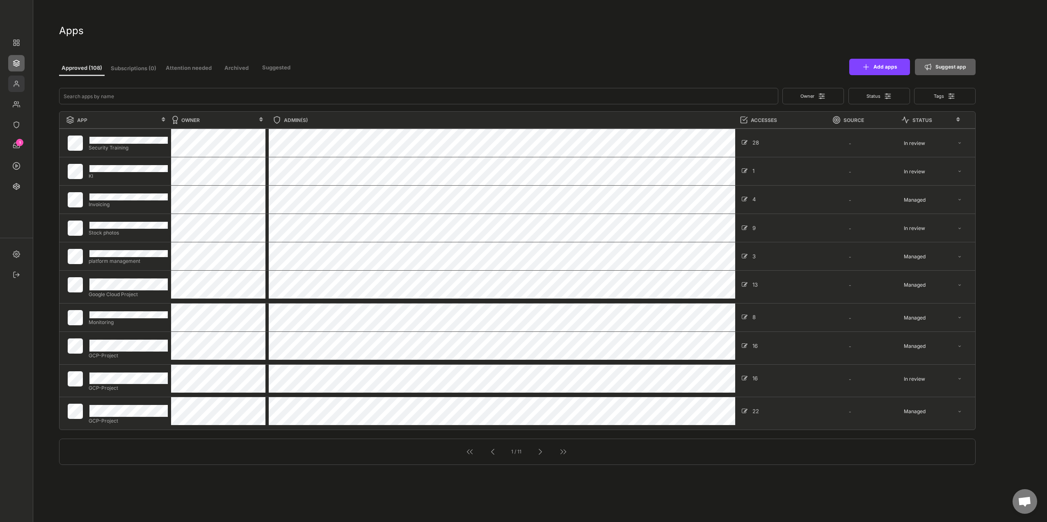
drag, startPoint x: 18, startPoint y: 87, endPoint x: 325, endPoint y: 73, distance: 308.1
click at [18, 87] on img at bounding box center [16, 84] width 16 height 16
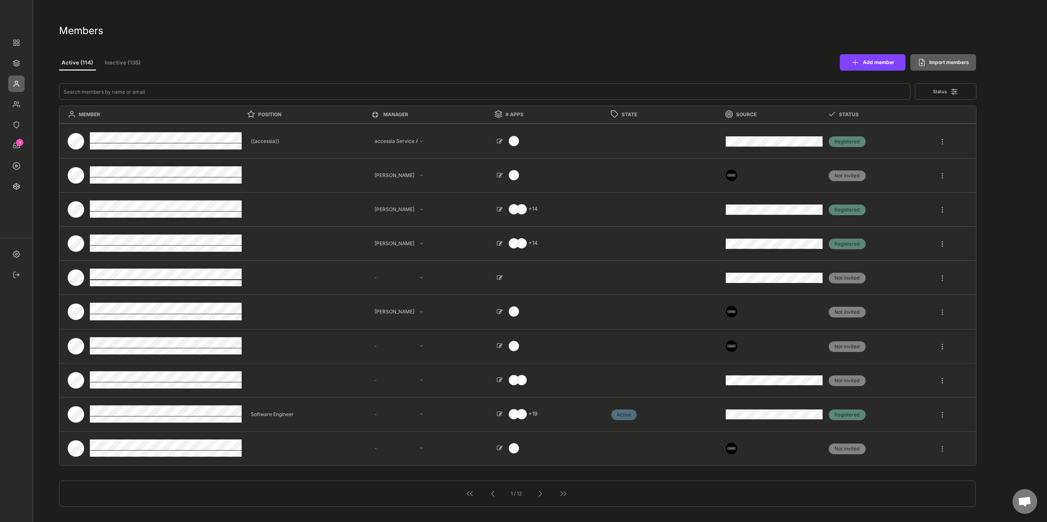
click at [121, 63] on button "Inactive (135)" at bounding box center [122, 63] width 41 height 15
click at [132, 62] on button "Inactive (135)" at bounding box center [122, 63] width 41 height 15
select select ""1348695171700984260__LOOKUP__1665490968243x777252206885620500""
select select ""1348695171700984260__LOOKUP__1665490671668x485458232984676160""
select select ""1348695171700984260__LOOKUP__1665490878602x622056890839480000""
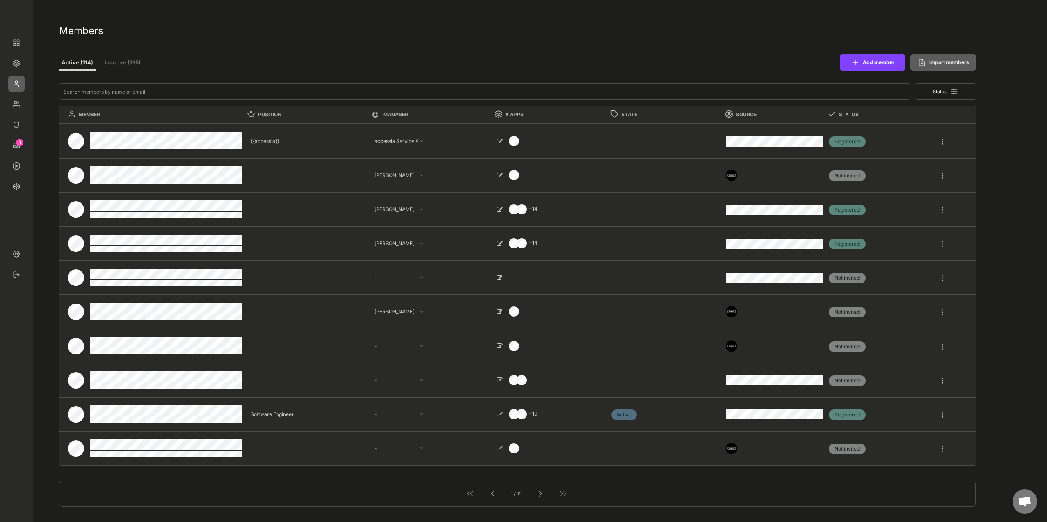
select select ""1348695171700984260__LOOKUP__1665490968243x777252206885620500""
select select ""1348695171700984260__LOOKUP__1665490671276x524692382535791600""
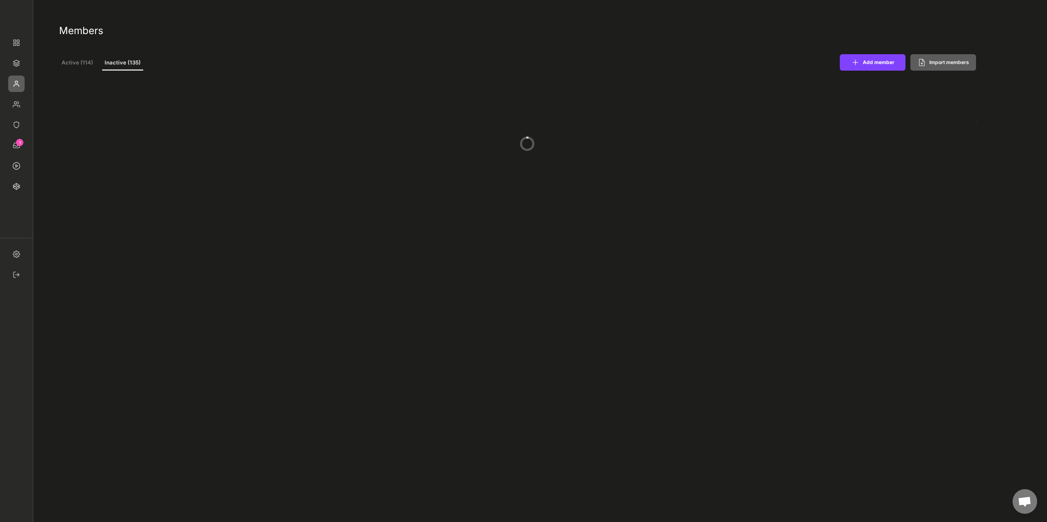
select select ""1348695171700984260__LOOKUP__1665490968243x777252206885620500""
select select ""1348695171700984260__LOOKUP__1665490671668x485458232984676160""
select select ""1348695171700984260__LOOKUP__1665490878602x622056890839480000""
select select ""1348695171700984260__LOOKUP__1665490968243x777252206885620500""
select select ""1348695171700984260__LOOKUP__1665490671276x524692382535791600""
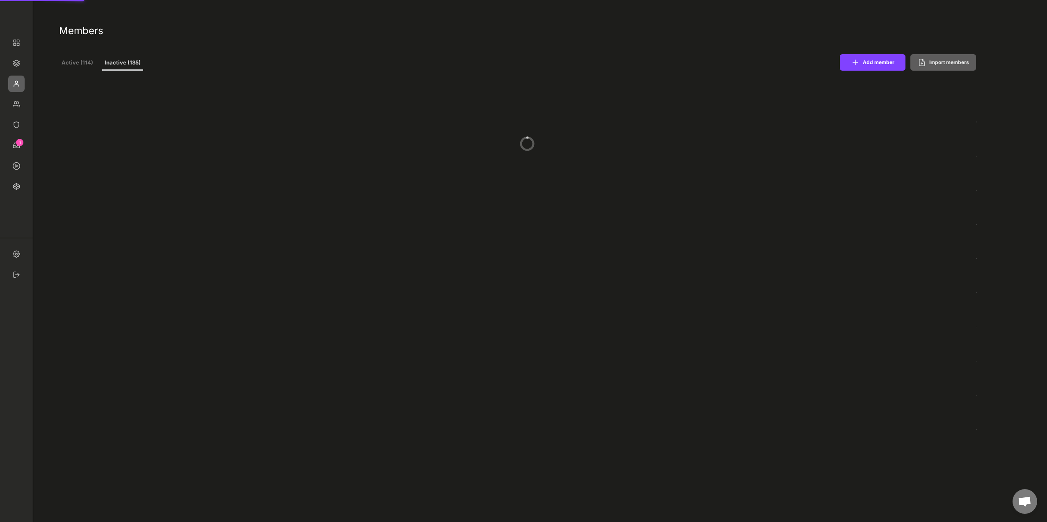
select select ""1348695171700984260__LOOKUP__1665490968243x777252206885620500""
select select ""1348695171700984260__LOOKUP__1665490671668x485458232984676160""
select select ""1348695171700984260__LOOKUP__1665490878602x622056890839480000""
select select ""1348695171700984260__LOOKUP__1665490968243x777252206885620500""
select select ""1348695171700984260__LOOKUP__1665490671276x524692382535791600""
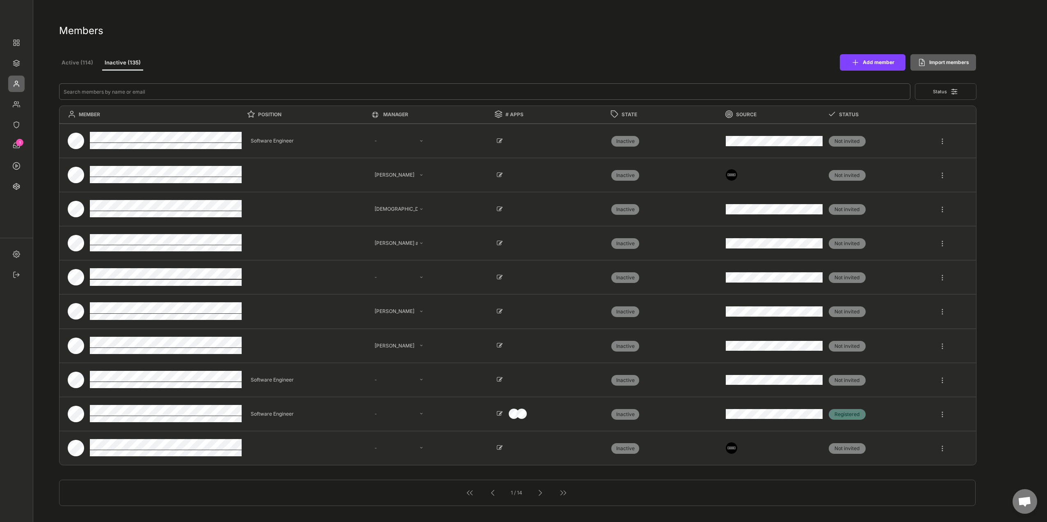
click at [143, 91] on input "input" at bounding box center [485, 91] width 852 height 16
paste input "lannersp@tcd.ie"
type input "lannersp@tcd.ie"
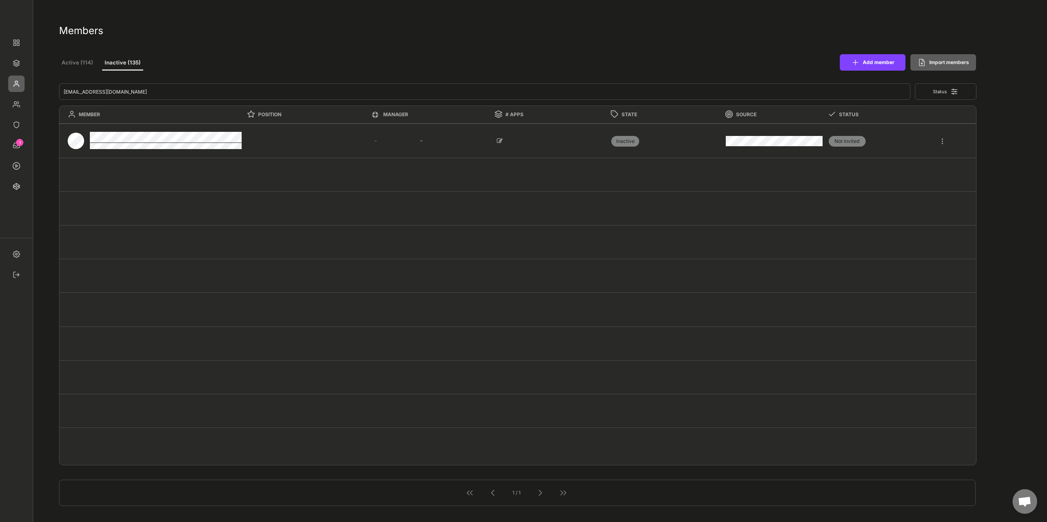
click at [942, 138] on div at bounding box center [942, 137] width 7 height 15
click at [882, 211] on div "Edit" at bounding box center [908, 211] width 55 height 7
select select ""Inactive""
select select ""Standard""
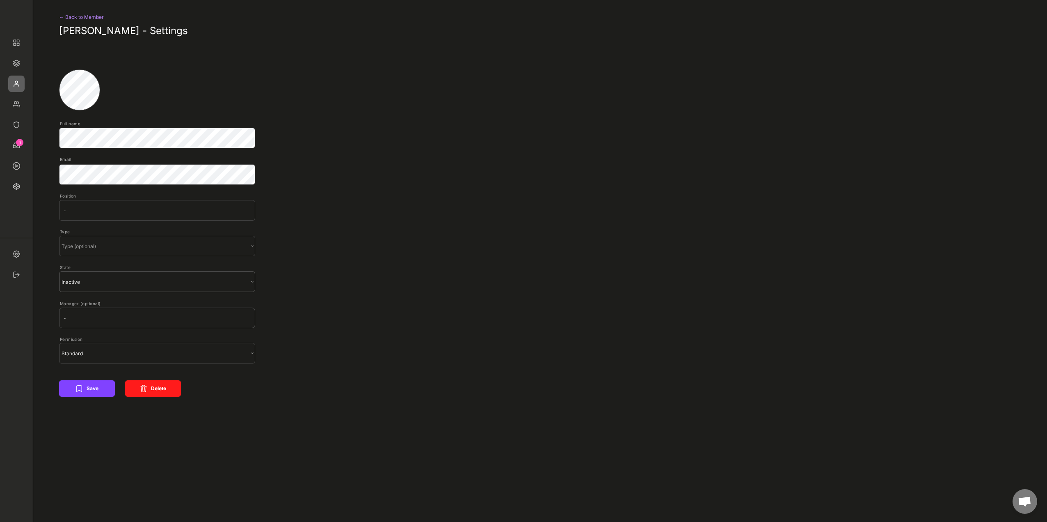
click at [130, 285] on select "State (optional) Inactive" at bounding box center [157, 281] width 196 height 21
select select ""BLANK_1427118194589""
click at [59, 271] on select "State (optional) Inactive" at bounding box center [157, 281] width 196 height 21
click at [95, 391] on button "Save" at bounding box center [87, 388] width 56 height 16
click at [78, 388] on icon at bounding box center [79, 388] width 8 height 8
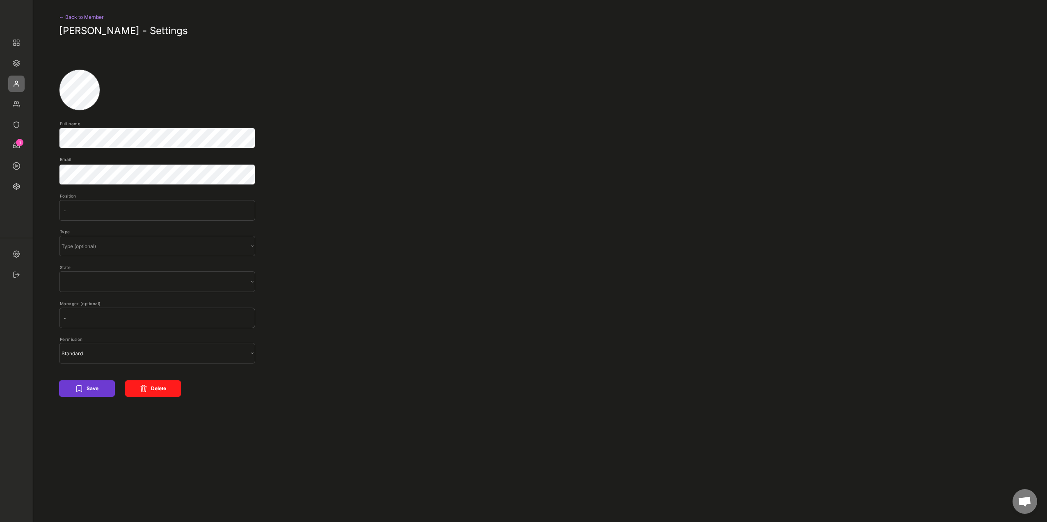
click at [95, 391] on button "Save" at bounding box center [87, 388] width 56 height 16
click at [94, 392] on button "Save" at bounding box center [87, 388] width 56 height 16
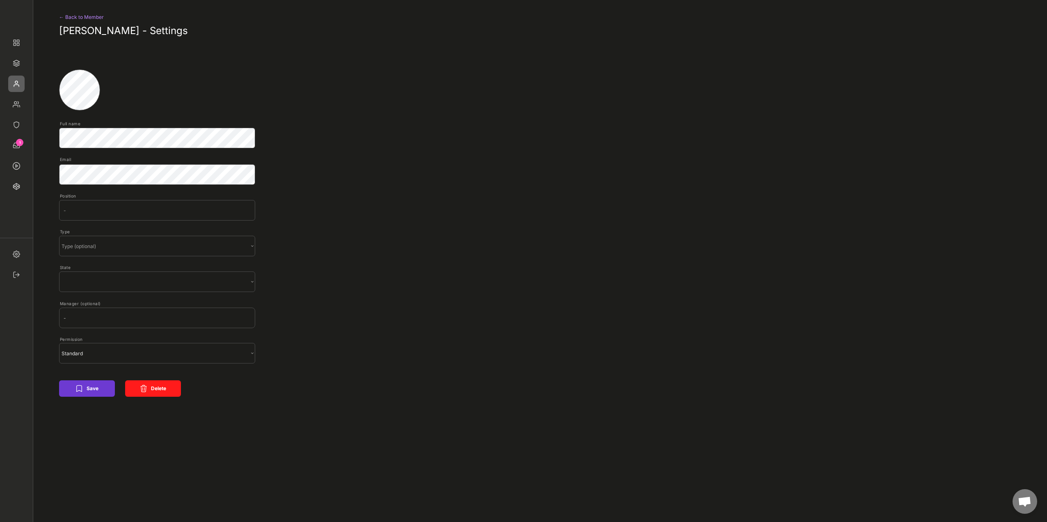
drag, startPoint x: 94, startPoint y: 392, endPoint x: 99, endPoint y: 385, distance: 9.0
click at [94, 391] on button "Save" at bounding box center [87, 388] width 56 height 16
click at [130, 210] on input "input" at bounding box center [157, 210] width 196 height 21
click at [121, 277] on select "State (optional) Inactive" at bounding box center [157, 281] width 196 height 21
click at [59, 271] on select "State (optional) Inactive" at bounding box center [157, 281] width 196 height 21
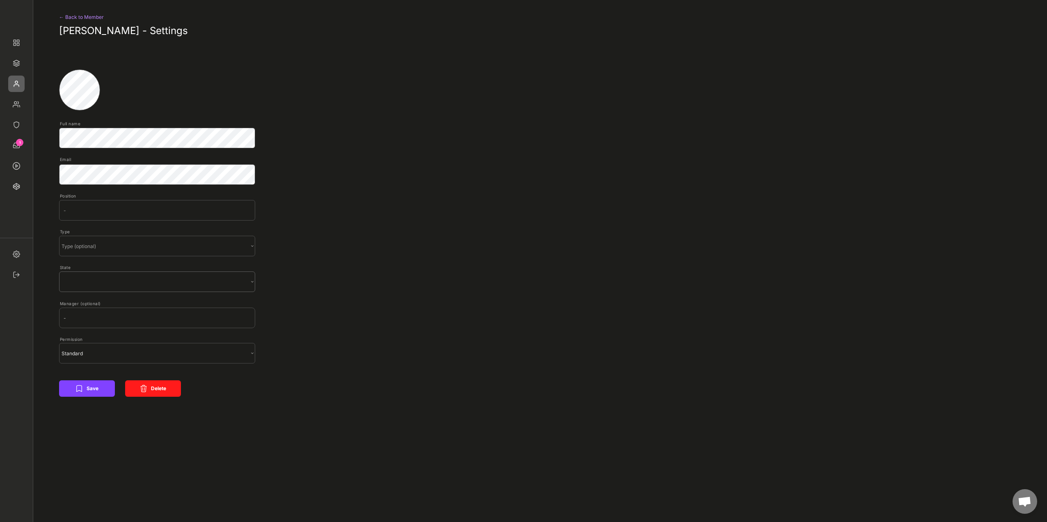
drag, startPoint x: 87, startPoint y: 377, endPoint x: 85, endPoint y: 382, distance: 6.0
click at [86, 378] on div "← Back to Member Patricia Lanners-Kaminski - Settings Full name Email Position …" at bounding box center [518, 224] width 918 height 433
click at [83, 390] on icon at bounding box center [79, 388] width 8 height 8
click at [130, 355] on select "State (optional) Standard Owner" at bounding box center [157, 353] width 196 height 21
click at [59, 343] on select "State (optional) Standard Owner" at bounding box center [157, 353] width 196 height 21
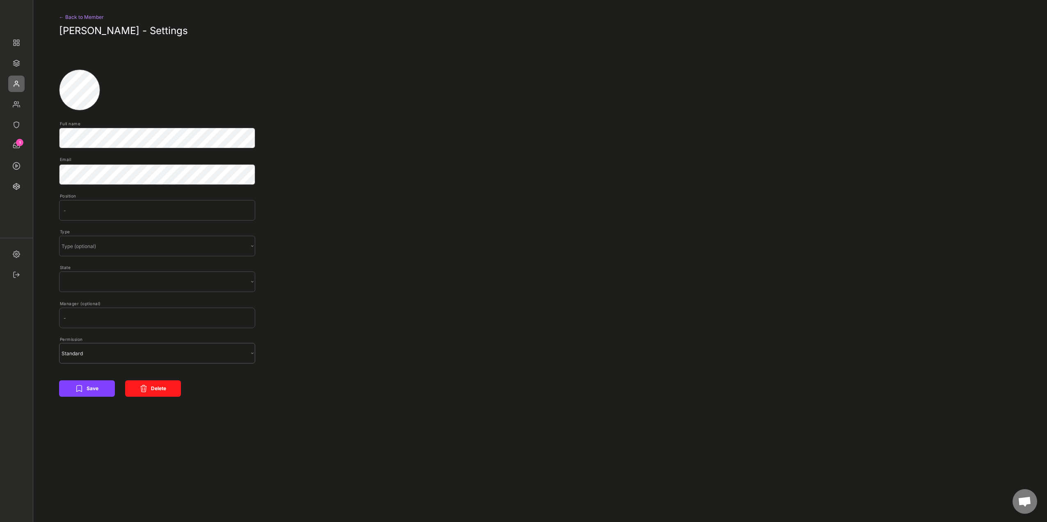
click at [112, 323] on input "text" at bounding box center [157, 317] width 196 height 21
click at [91, 388] on button "Save" at bounding box center [87, 388] width 56 height 16
click at [90, 389] on button "Save" at bounding box center [87, 388] width 56 height 16
click at [161, 388] on button "Delete" at bounding box center [153, 388] width 56 height 16
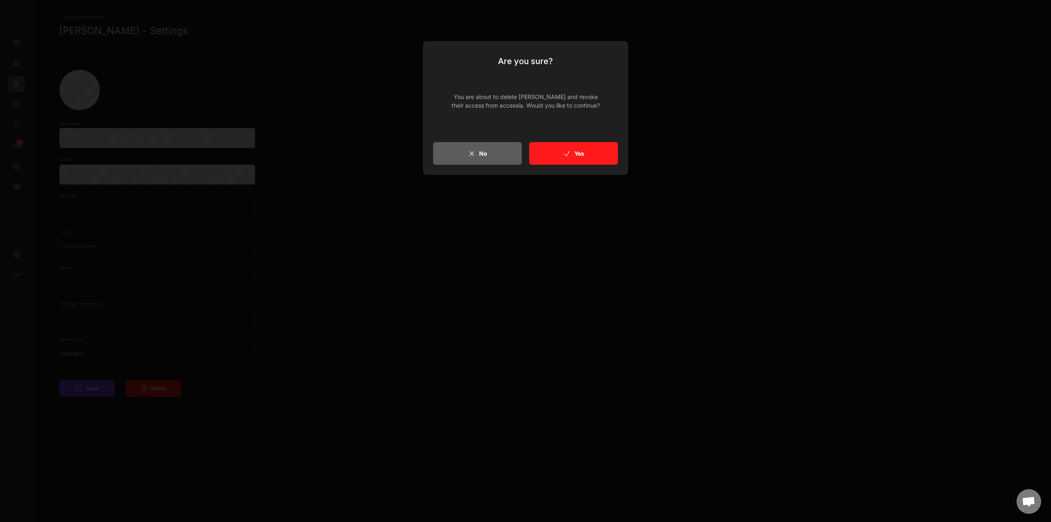
click at [478, 155] on button "No" at bounding box center [477, 153] width 89 height 23
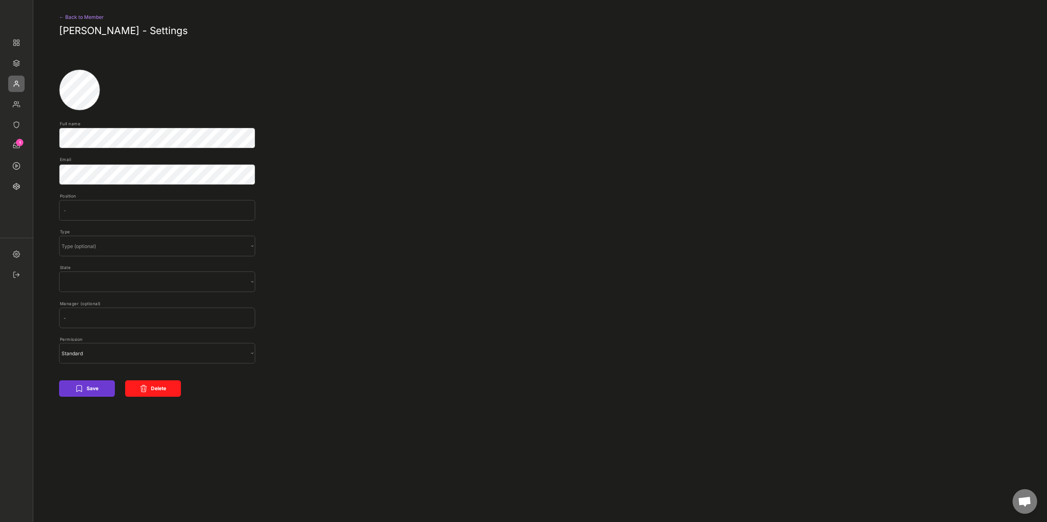
click at [92, 390] on button "Save" at bounding box center [87, 388] width 56 height 16
click at [459, 151] on div "← Back to Member Patricia Lanners-Kaminski - Settings Full name Email Position …" at bounding box center [518, 224] width 918 height 433
click at [88, 394] on button "Save" at bounding box center [87, 388] width 56 height 16
click at [93, 383] on button "Save" at bounding box center [87, 388] width 56 height 16
click at [556, 208] on div "← Back to Member Patricia Lanners-Kaminski - Settings Full name Email Position …" at bounding box center [518, 224] width 918 height 433
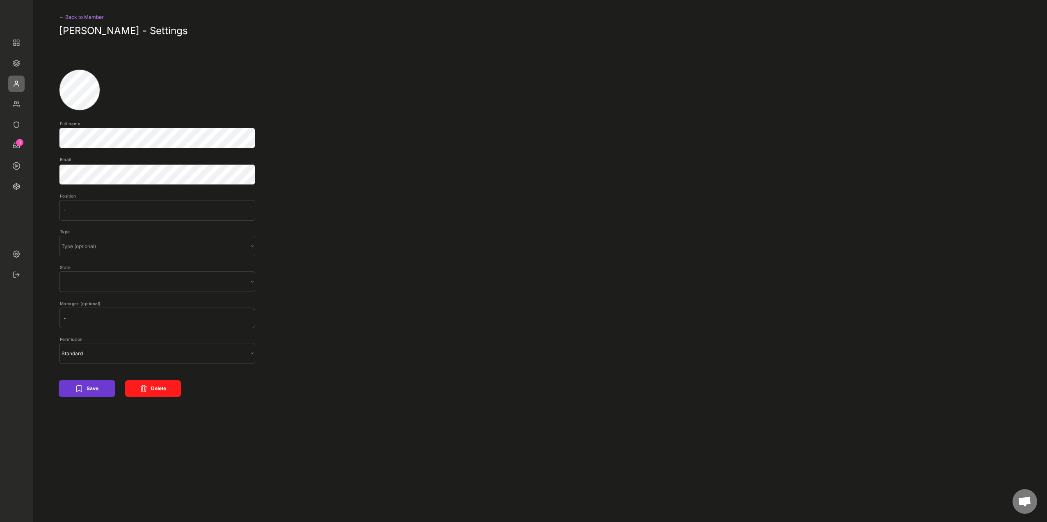
click at [80, 390] on icon at bounding box center [79, 388] width 5 height 6
click at [169, 388] on button "Delete" at bounding box center [153, 388] width 56 height 16
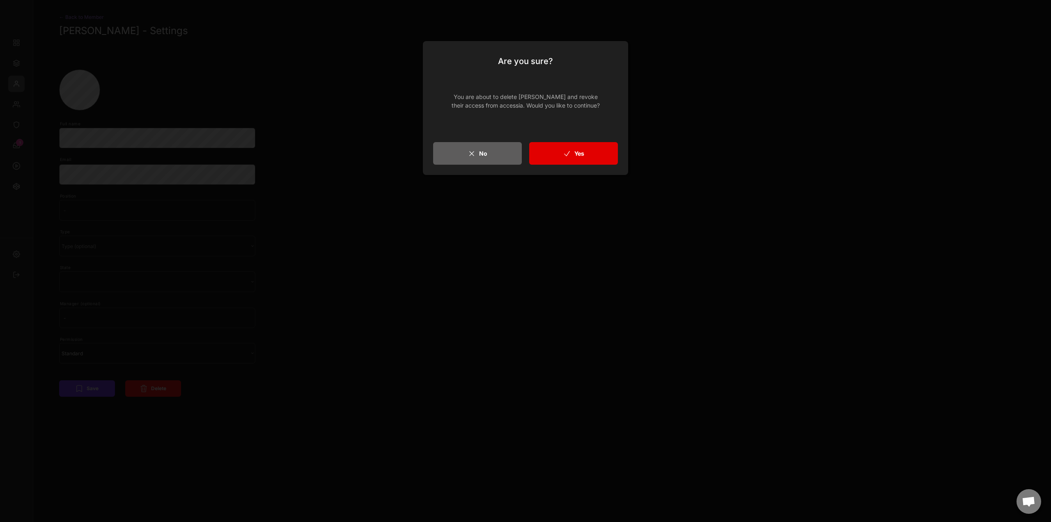
click at [585, 146] on button "Yes" at bounding box center [573, 153] width 89 height 23
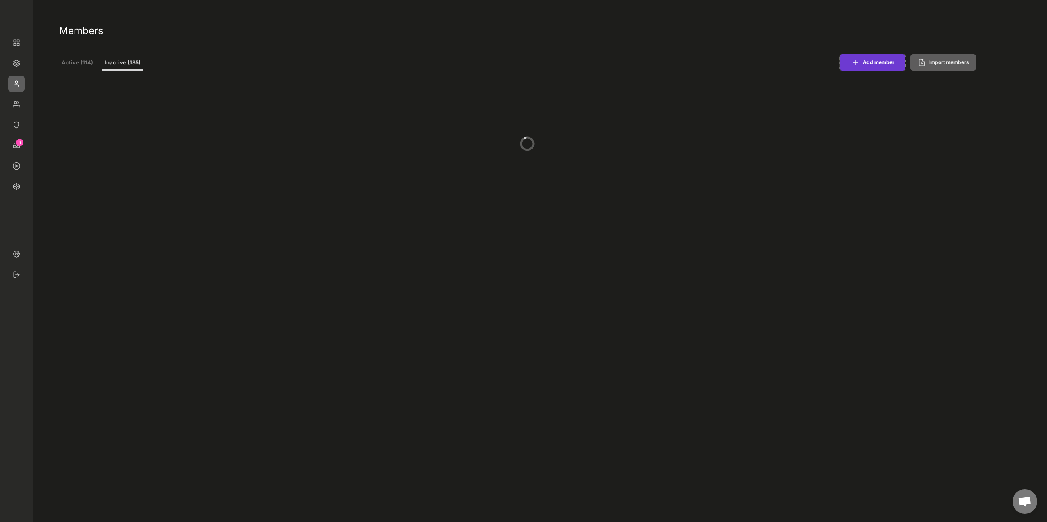
click at [884, 63] on button "Add member" at bounding box center [873, 62] width 66 height 16
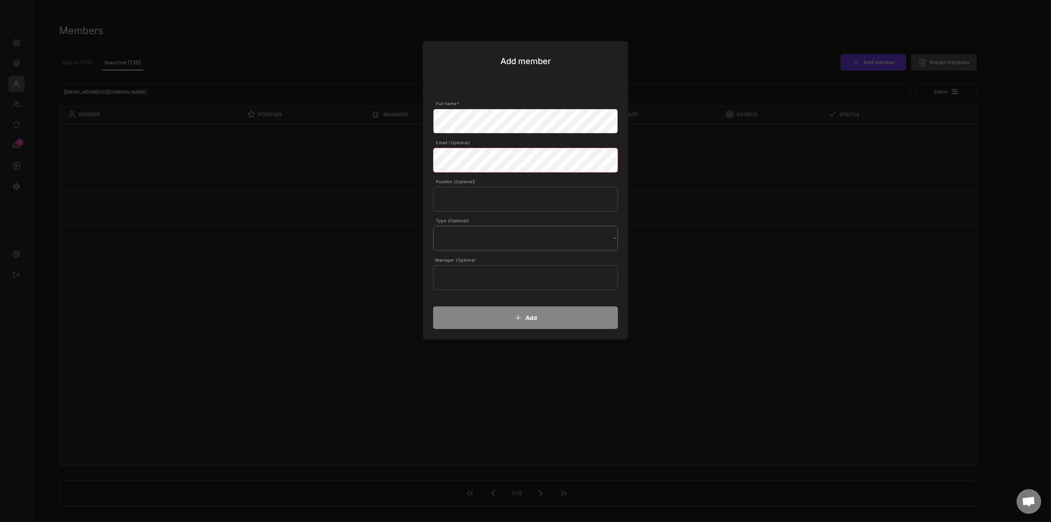
click at [524, 239] on select "Internal External" at bounding box center [525, 238] width 185 height 25
select select ""External""
click at [433, 226] on select "Internal External" at bounding box center [525, 238] width 185 height 25
click at [484, 199] on input "input" at bounding box center [525, 199] width 185 height 25
type input "externe Autorin"
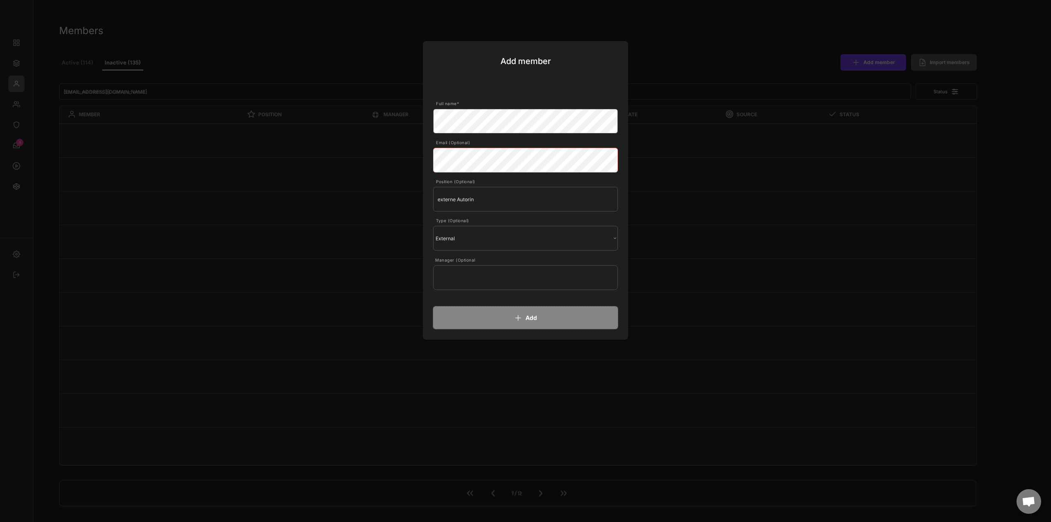
click at [546, 322] on button "Add" at bounding box center [525, 317] width 185 height 23
click at [483, 277] on input "text" at bounding box center [525, 277] width 185 height 25
click at [543, 319] on button "Add" at bounding box center [525, 317] width 185 height 23
click at [536, 320] on button "Add" at bounding box center [525, 317] width 185 height 23
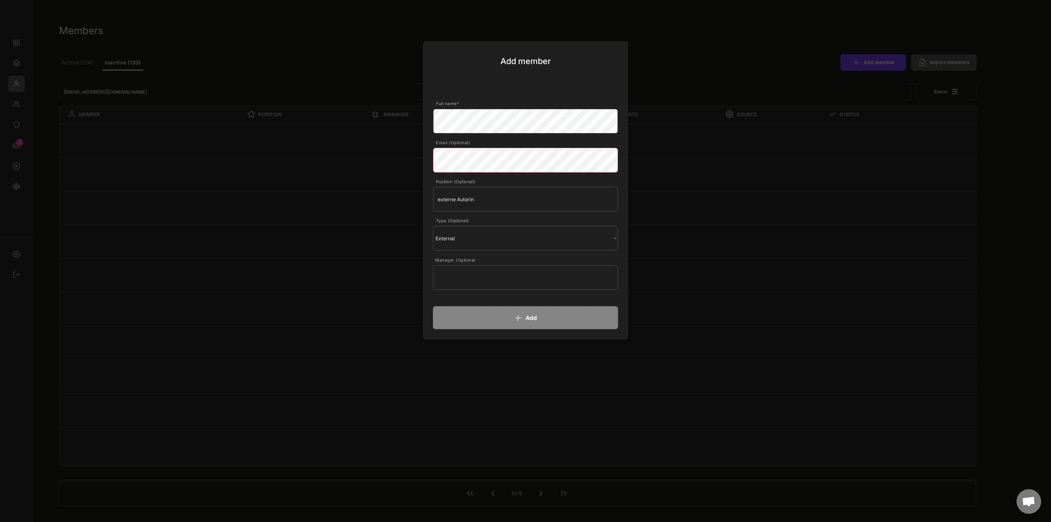
click at [536, 320] on button "Add" at bounding box center [525, 317] width 185 height 23
click at [535, 320] on button "Add" at bounding box center [525, 317] width 185 height 23
click at [549, 87] on div "Add member Full name* Email (Optional) Position (Optional) Type (Optional) Inte…" at bounding box center [525, 190] width 205 height 298
select select ""1348695171700984260__LOOKUP__1677493944989x739134587848360000""
select select ""1348695171700984260__LOOKUP__1665490971195x909736972885056000""
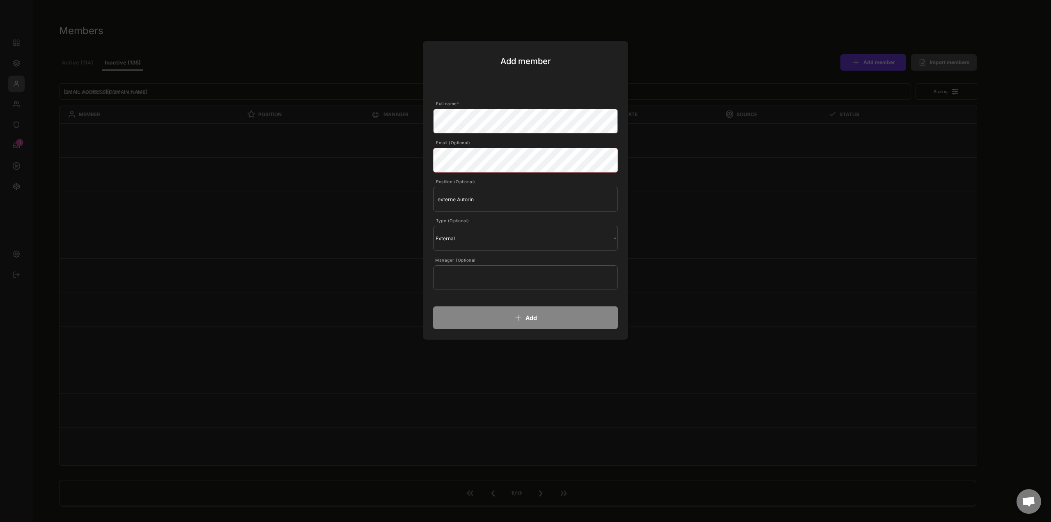
select select ""1348695171700984260__LOOKUP__1665490877502x720811215255738900""
select select ""1348695171700984260__LOOKUP__1665490968243x777252206885620500""
select select ""1348695171700984260__LOOKUP__1665490971195x909736972885056000""
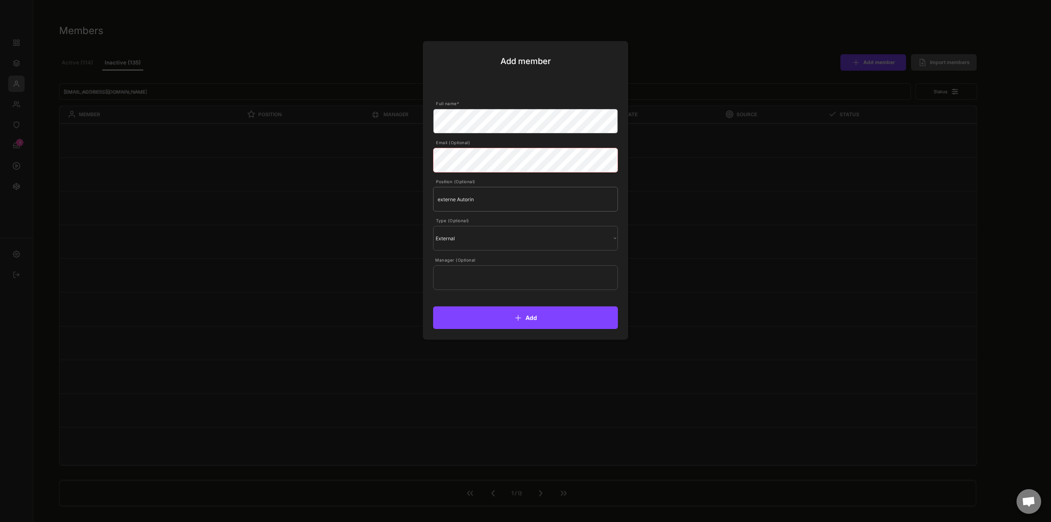
click at [503, 196] on input "input" at bounding box center [525, 199] width 185 height 25
click at [413, 158] on body "Members Active (114) Inactive (135) Add member Import members Status MEMBER POS…" at bounding box center [525, 261] width 1051 height 522
click at [525, 316] on button "Add" at bounding box center [525, 317] width 185 height 23
select select ""1348695171700984260__LOOKUP__1677493944989x739134587848360000""
select select ""1348695171700984260__LOOKUP__1665490971195x909736972885056000""
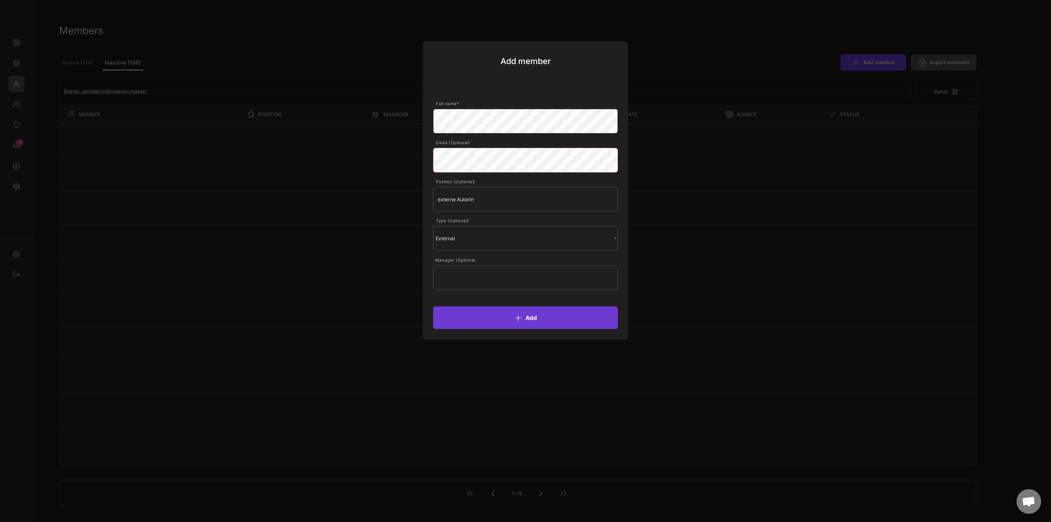
select select ""1348695171700984260__LOOKUP__1665490877502x720811215255738900""
select select ""1348695171700984260__LOOKUP__1665490968243x777252206885620500""
select select ""1348695171700984260__LOOKUP__1665490971195x909736972885056000""
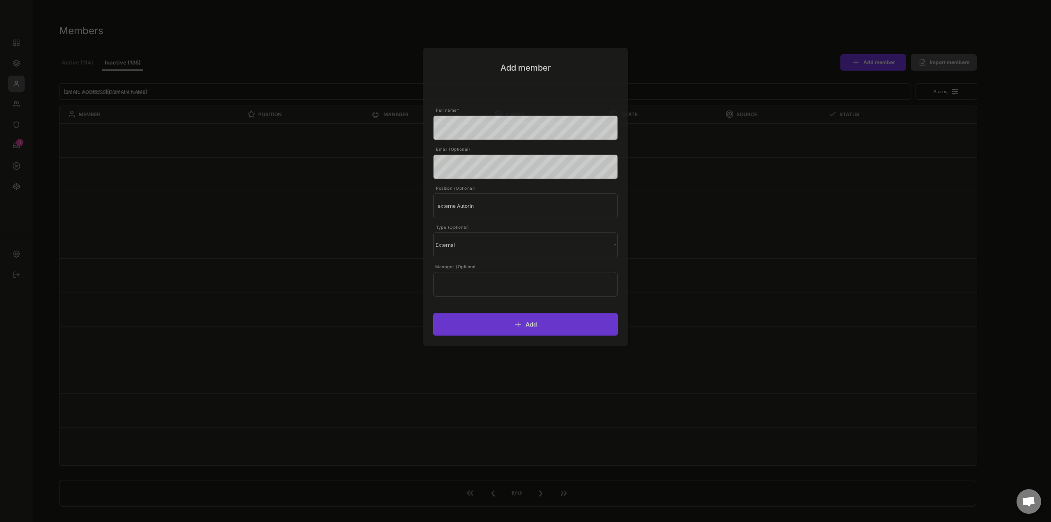
select select ""PLACEHOLDER_1427118222253""
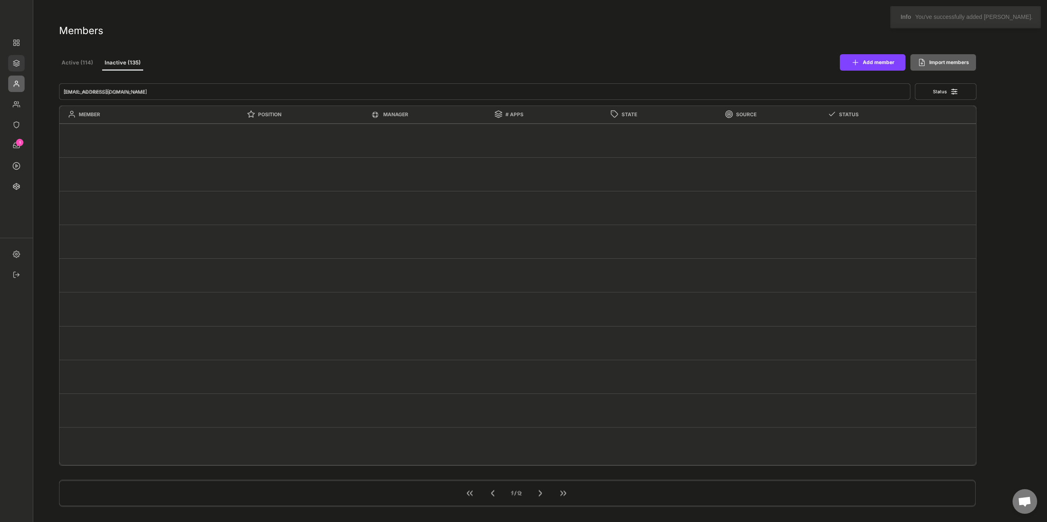
click at [16, 63] on img at bounding box center [16, 63] width 16 height 16
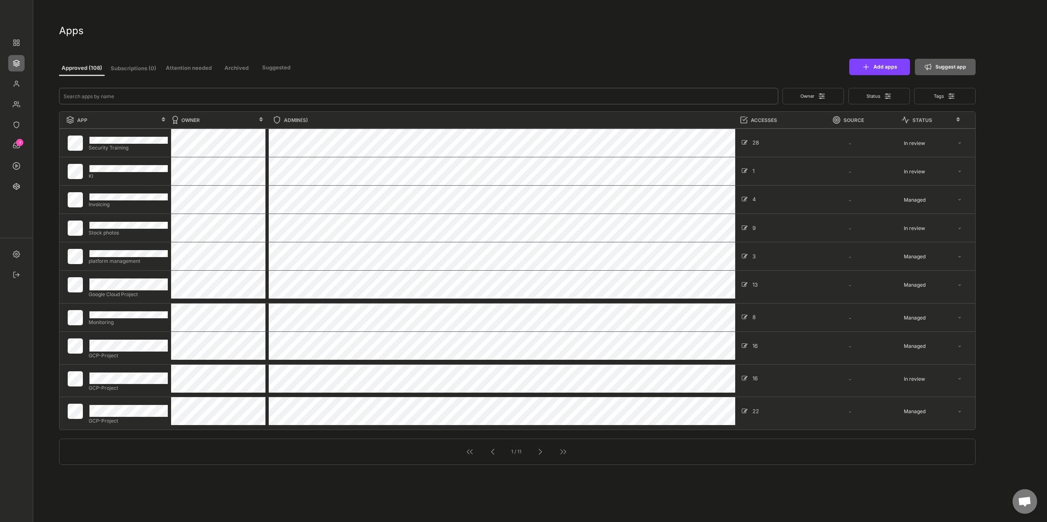
click at [147, 96] on input "input" at bounding box center [418, 96] width 719 height 16
type input "content"
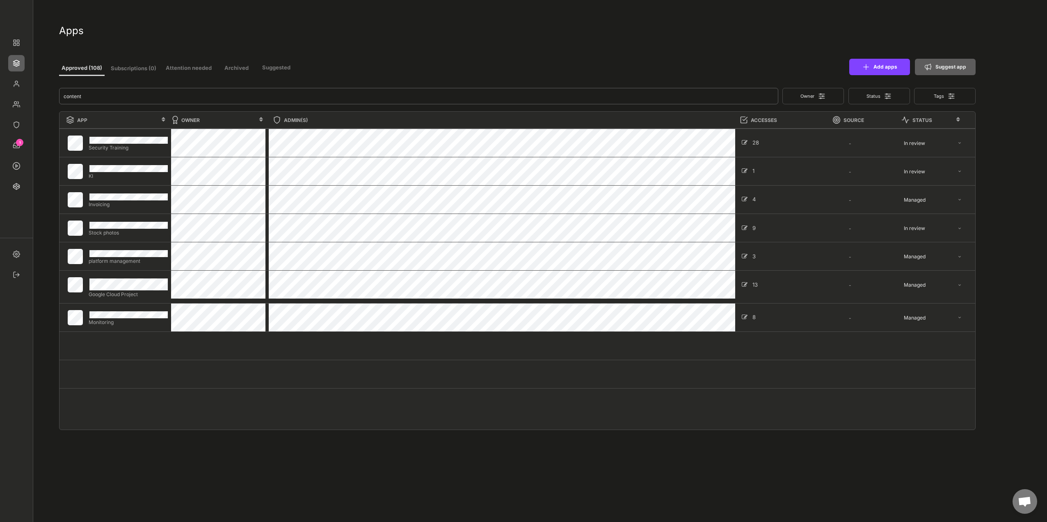
select select ""Managed""
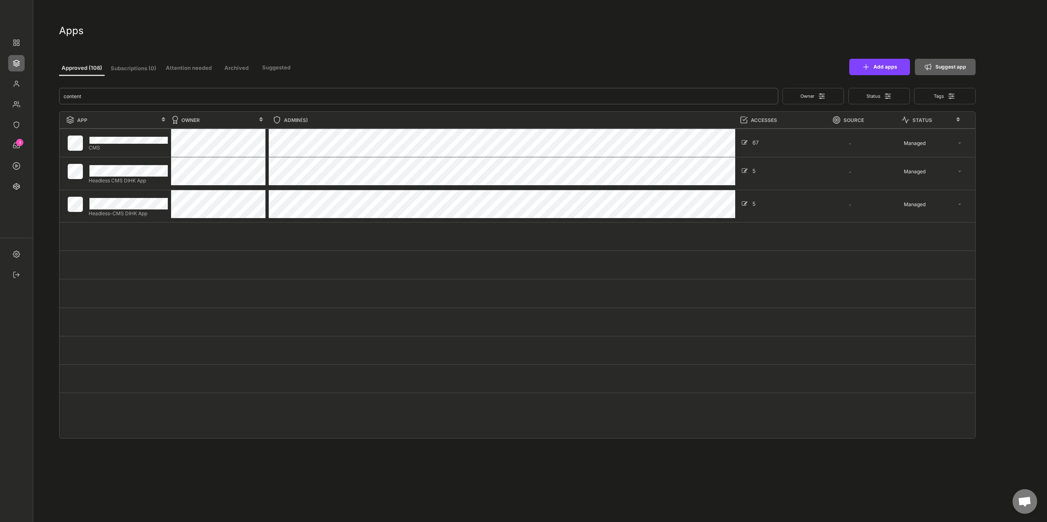
type input "content"
click at [169, 292] on div at bounding box center [518, 293] width 916 height 28
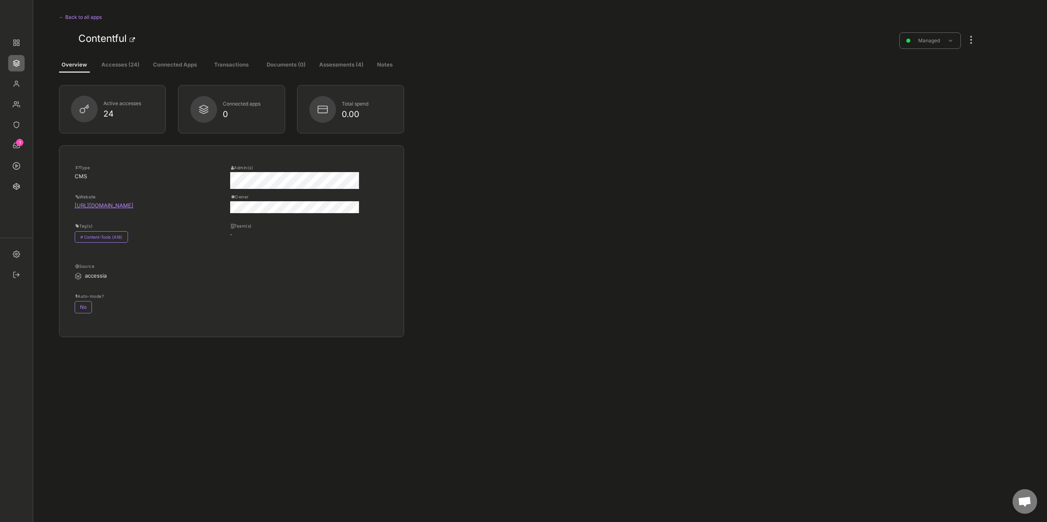
click at [120, 64] on button "Accesses (24)" at bounding box center [120, 65] width 47 height 15
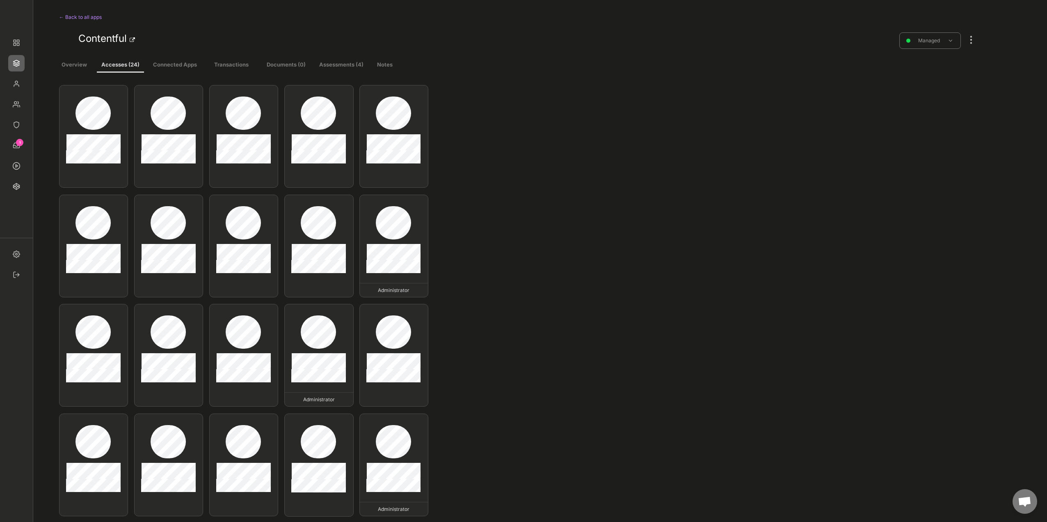
click at [975, 44] on div at bounding box center [971, 36] width 11 height 18
click at [952, 139] on div "Edit existing accesses" at bounding box center [927, 135] width 55 height 7
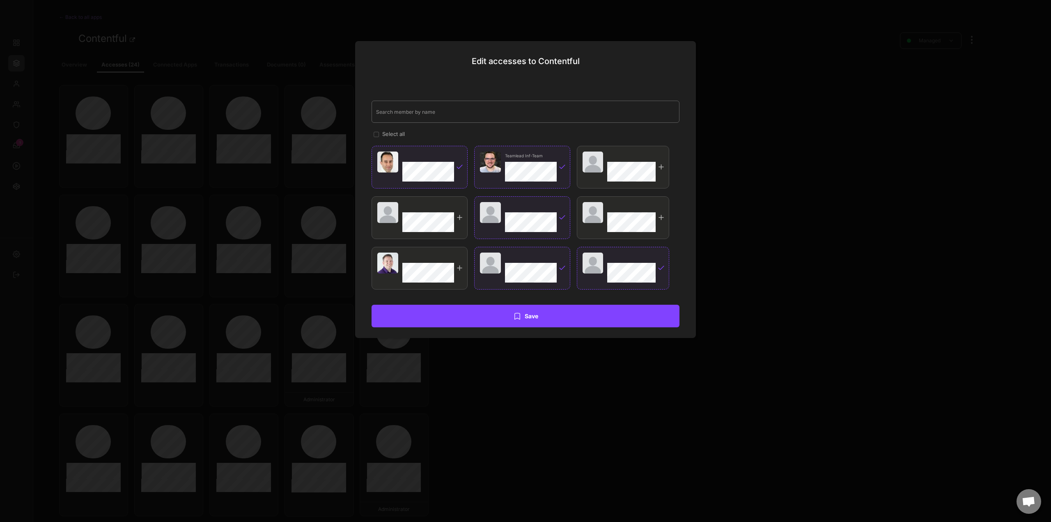
click at [432, 114] on input "input" at bounding box center [525, 112] width 308 height 22
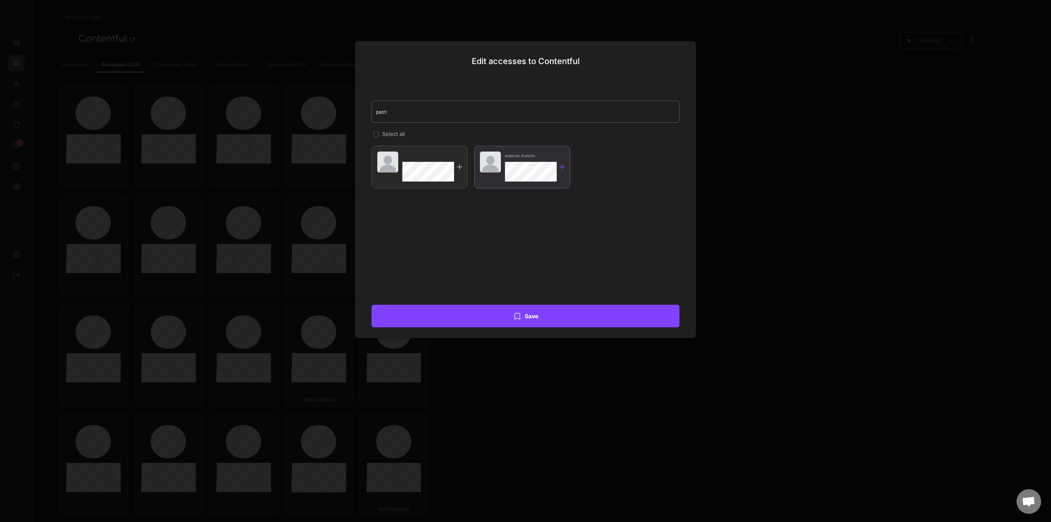
type input "patri"
click at [563, 167] on div at bounding box center [562, 167] width 8 height 8
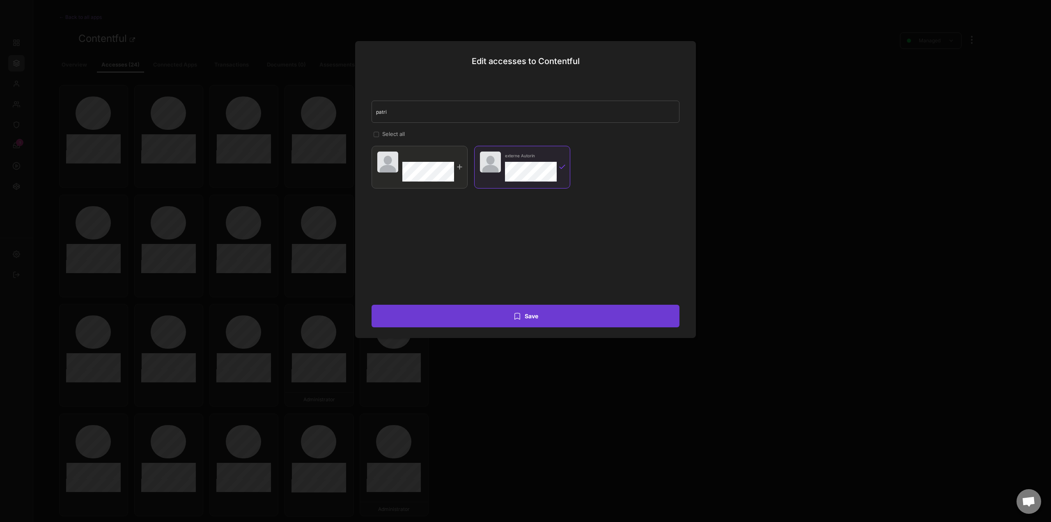
click at [539, 311] on button "Save" at bounding box center [525, 315] width 308 height 23
